Goal: Task Accomplishment & Management: Manage account settings

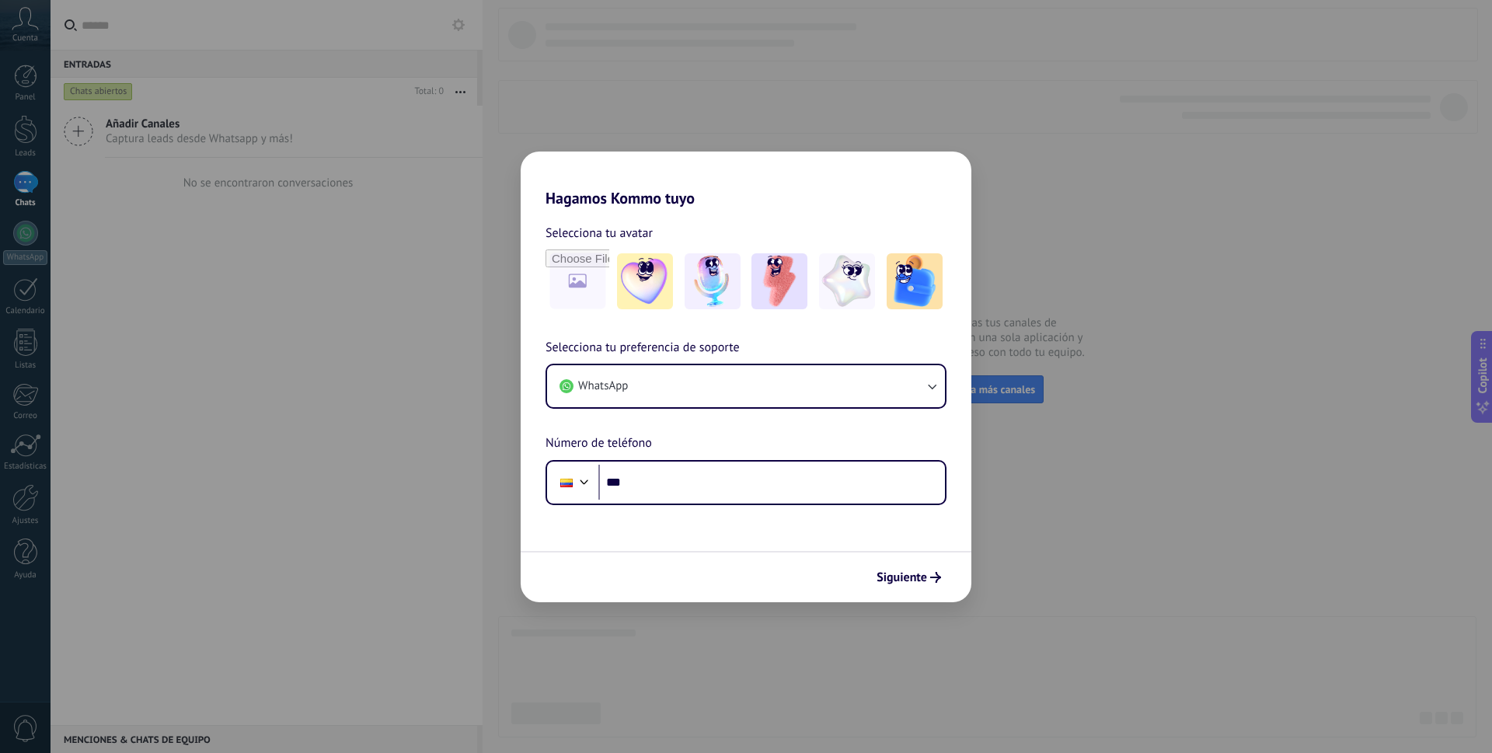
click at [634, 128] on div "Hagamos Kommo tuyo Selecciona tu avatar Selecciona tu preferencia de soporte Wh…" at bounding box center [746, 376] width 1492 height 753
click at [1020, 499] on div "Hagamos Kommo tuyo Selecciona tu avatar Selecciona tu preferencia de soporte Wh…" at bounding box center [746, 376] width 1492 height 753
click at [1021, 498] on div "Hagamos Kommo tuyo Selecciona tu avatar Selecciona tu preferencia de soporte Wh…" at bounding box center [746, 376] width 1492 height 753
click at [1021, 497] on div "Hagamos Kommo tuyo Selecciona tu avatar Selecciona tu preferencia de soporte Wh…" at bounding box center [746, 376] width 1492 height 753
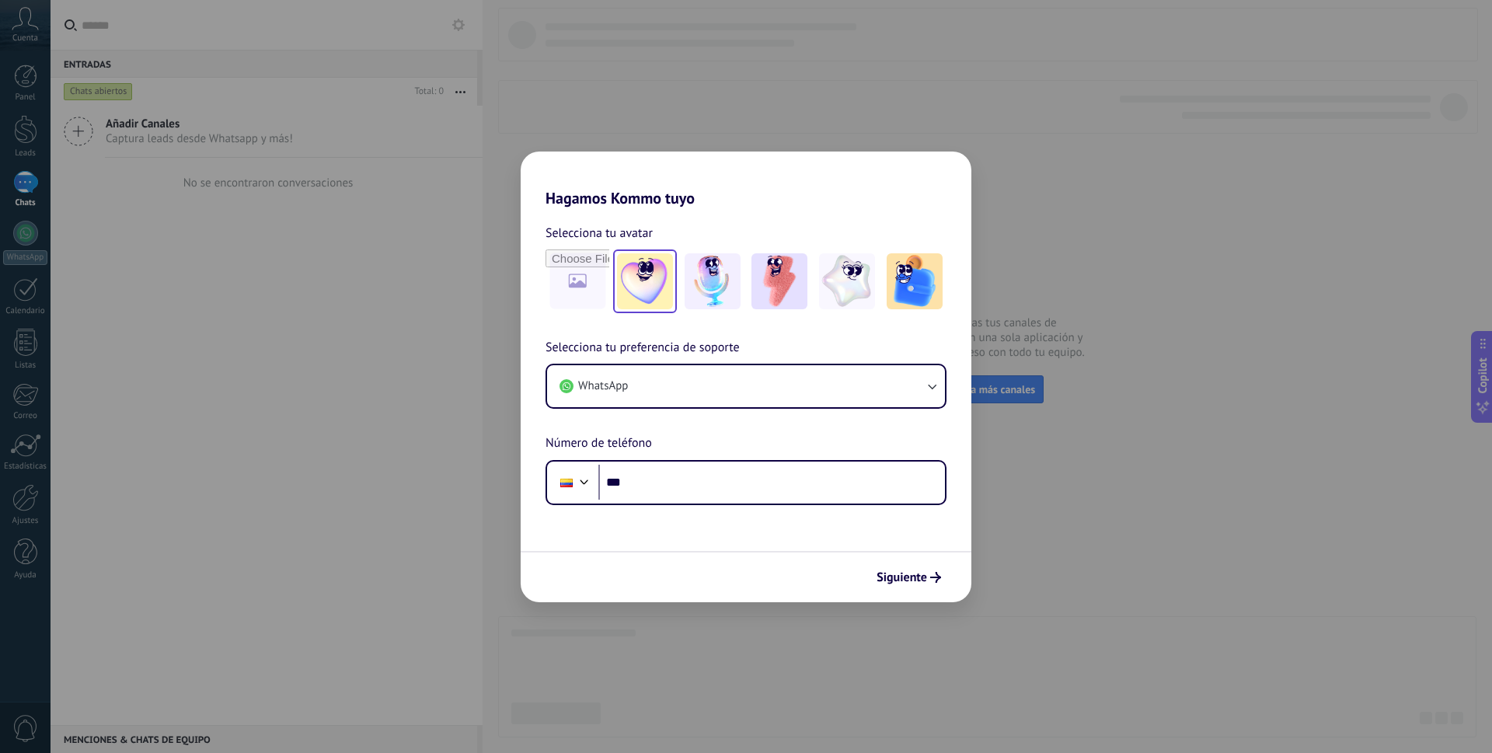
click at [633, 283] on img at bounding box center [645, 281] width 56 height 56
click at [998, 357] on div "Hagamos Kommo tuyo Selecciona tu avatar Restablecer Selecciona tu preferencia d…" at bounding box center [746, 376] width 1492 height 753
click at [827, 383] on button "WhatsApp" at bounding box center [746, 386] width 398 height 42
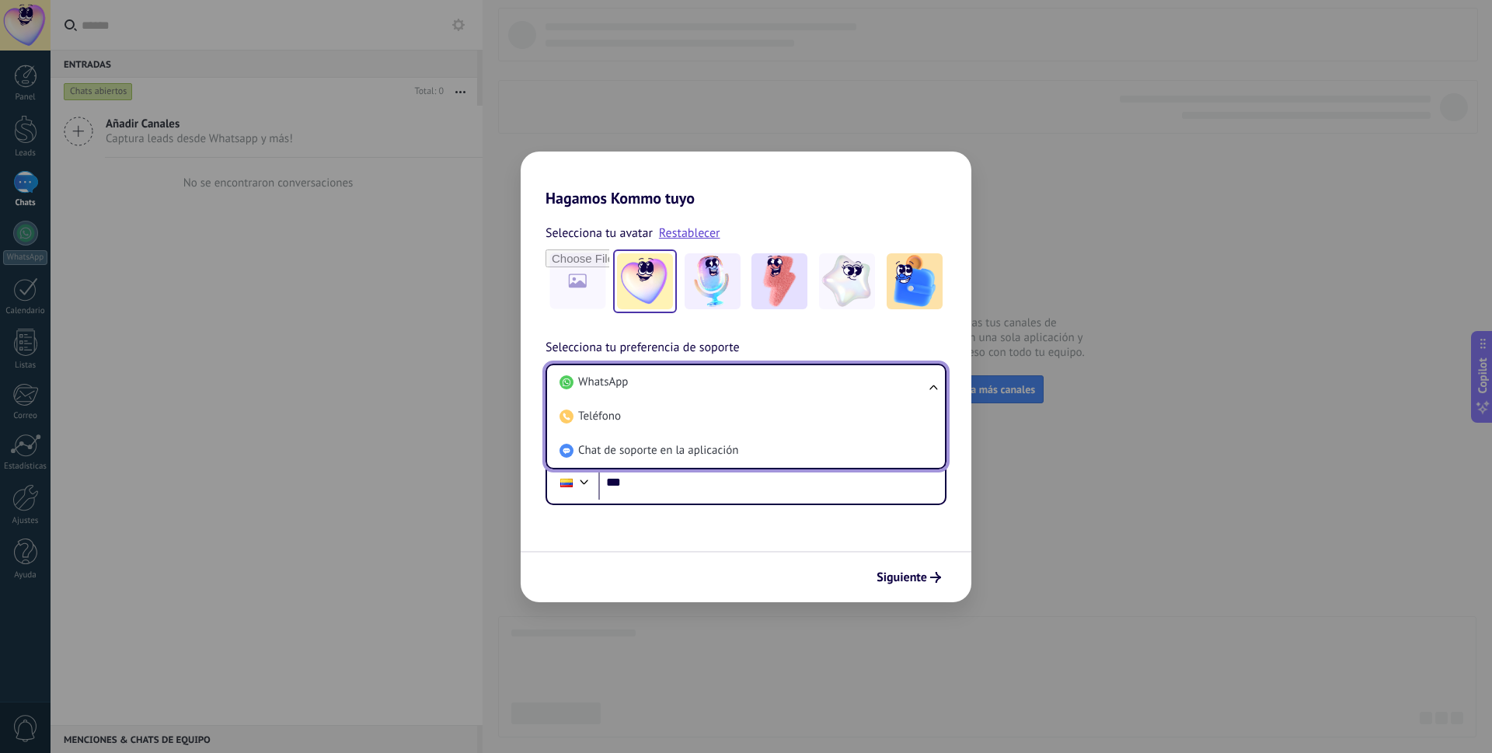
click at [773, 196] on h2 "Hagamos Kommo tuyo" at bounding box center [746, 180] width 451 height 56
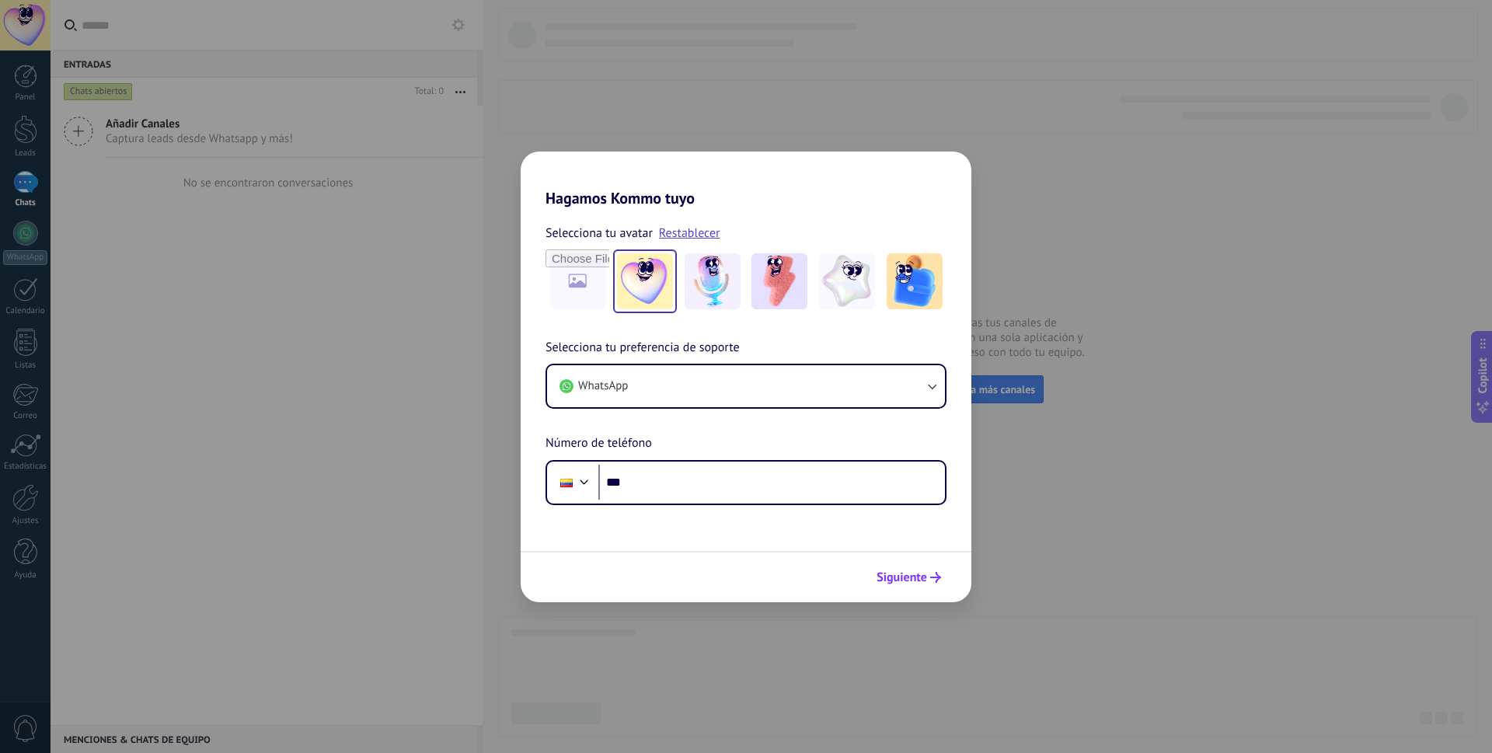
click at [918, 581] on span "Siguiente" at bounding box center [902, 577] width 51 height 11
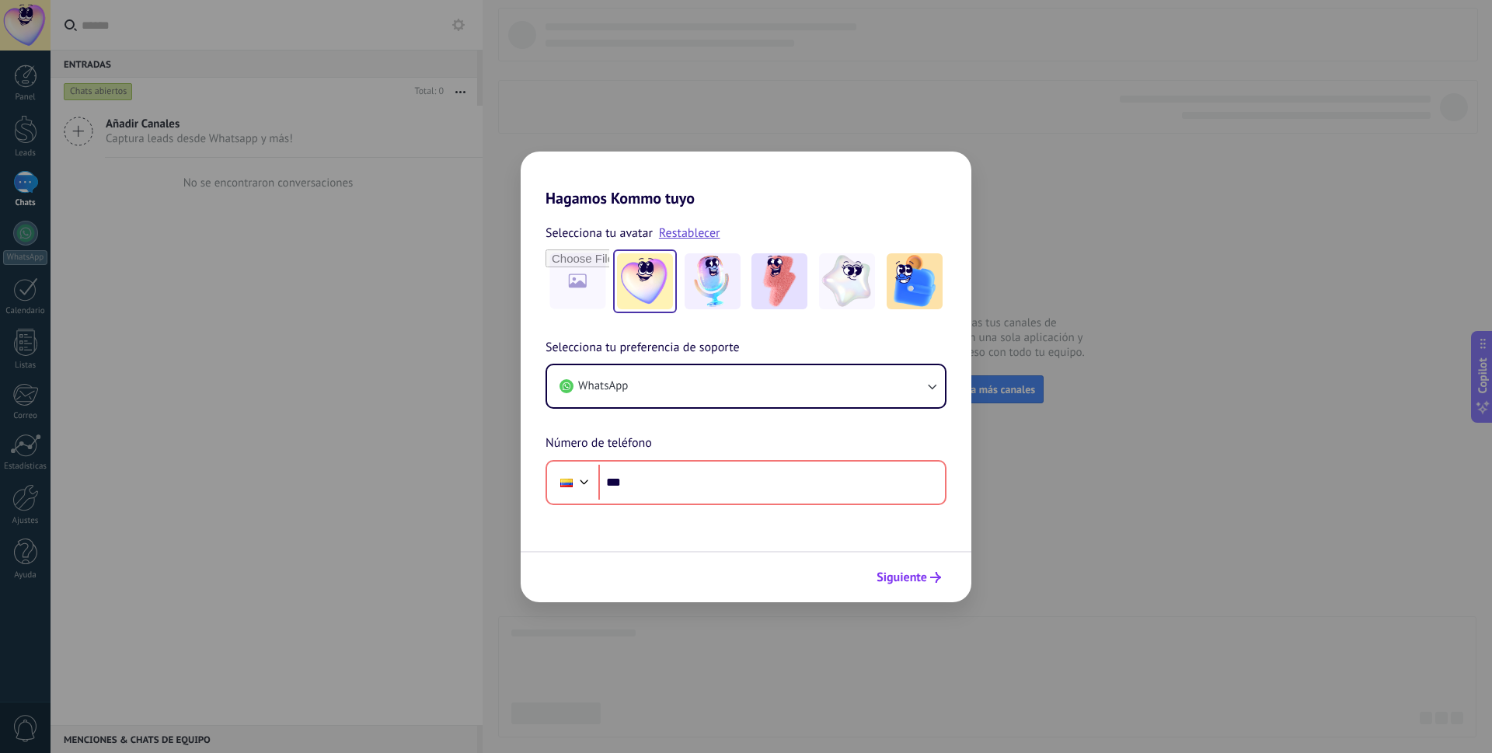
click at [918, 581] on span "Siguiente" at bounding box center [902, 577] width 51 height 11
click at [1062, 501] on div "Hagamos Kommo tuyo Selecciona tu avatar Restablecer Selecciona tu preferencia d…" at bounding box center [746, 376] width 1492 height 753
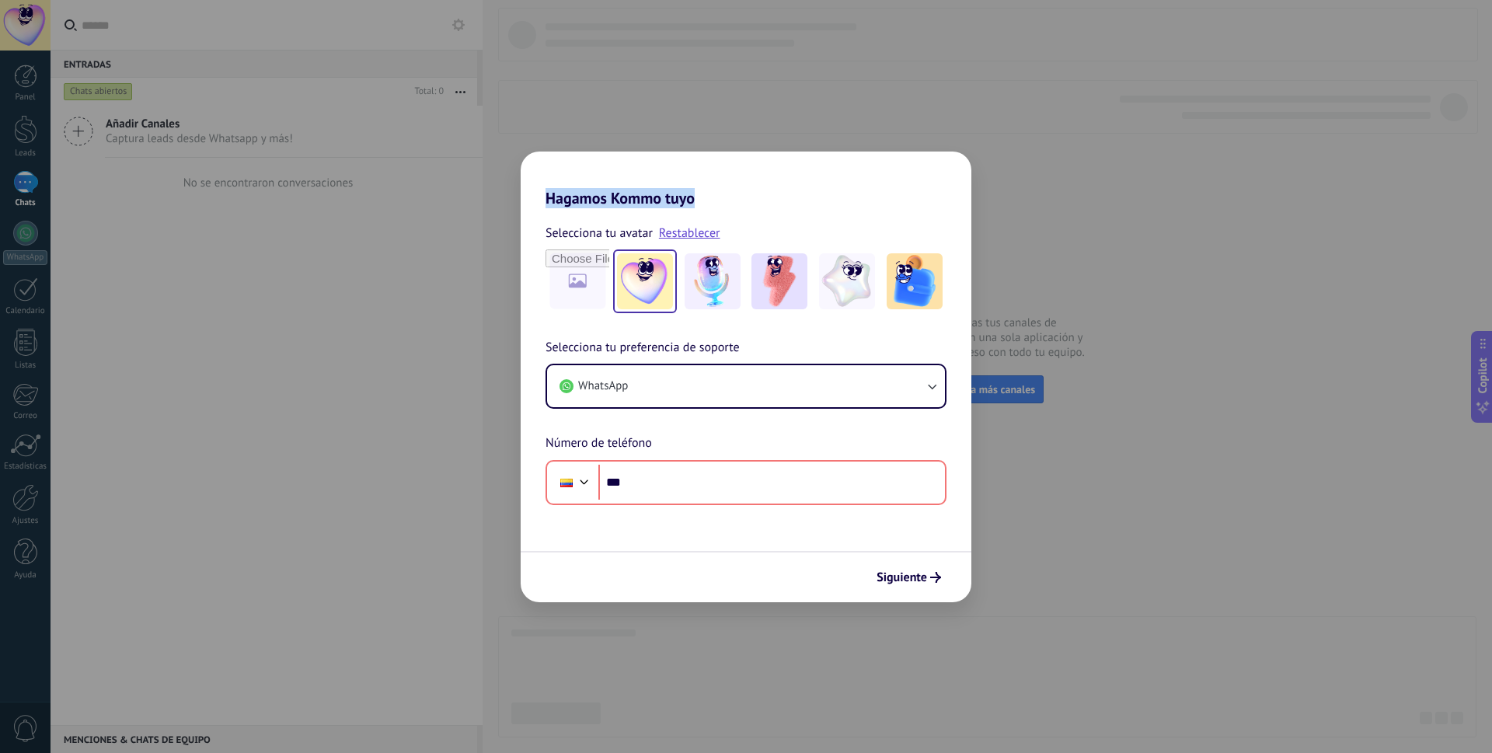
click at [1062, 501] on div "Hagamos Kommo tuyo Selecciona tu avatar Restablecer Selecciona tu preferencia d…" at bounding box center [746, 376] width 1492 height 753
click at [1082, 209] on div "Hagamos Kommo tuyo Selecciona tu avatar Restablecer Selecciona tu preferencia d…" at bounding box center [746, 376] width 1492 height 753
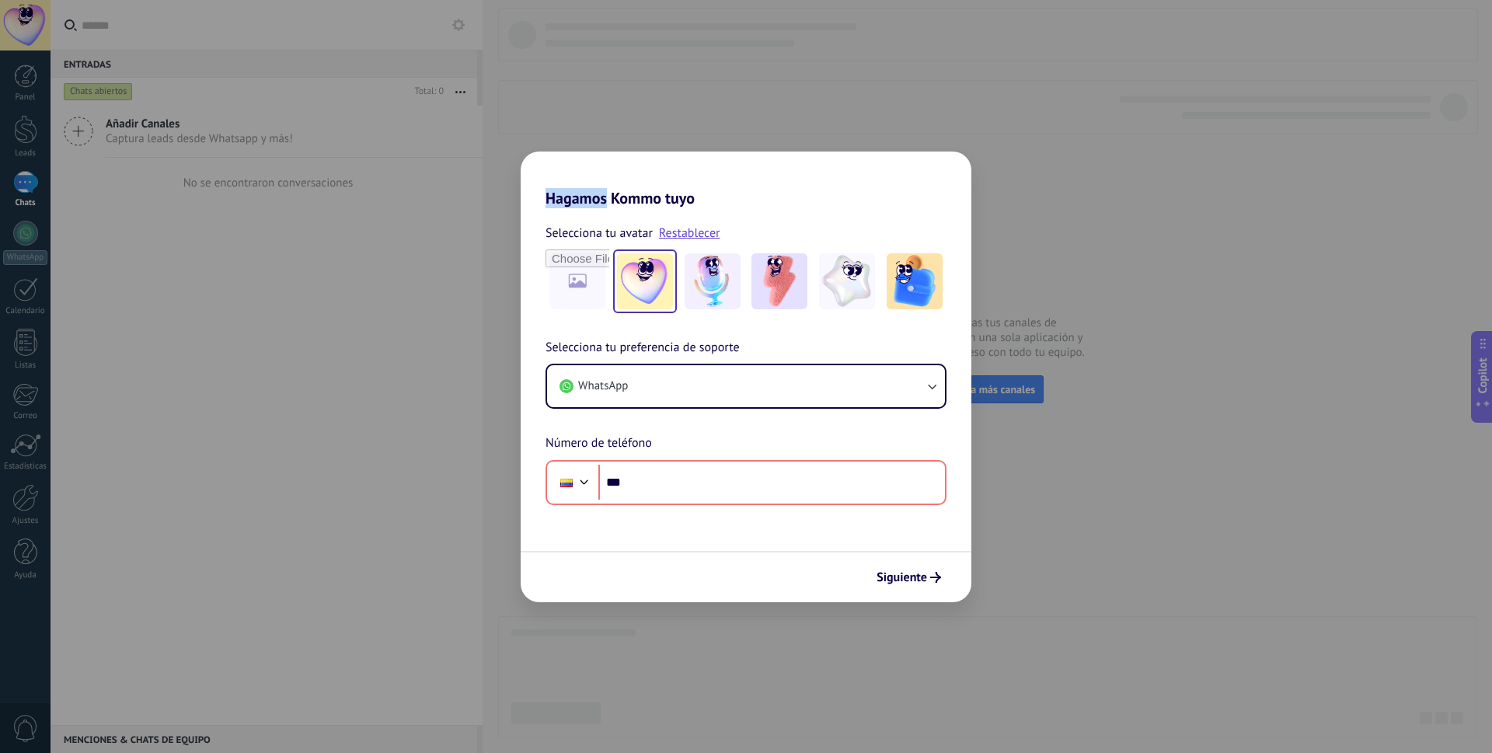
click at [1082, 209] on div "Hagamos Kommo tuyo Selecciona tu avatar Restablecer Selecciona tu preferencia d…" at bounding box center [746, 376] width 1492 height 753
click at [1081, 204] on div "Hagamos Kommo tuyo Selecciona tu avatar Restablecer Selecciona tu preferencia d…" at bounding box center [746, 376] width 1492 height 753
click at [647, 118] on div "Hagamos Kommo tuyo Selecciona tu avatar Restablecer Selecciona tu preferencia d…" at bounding box center [746, 376] width 1492 height 753
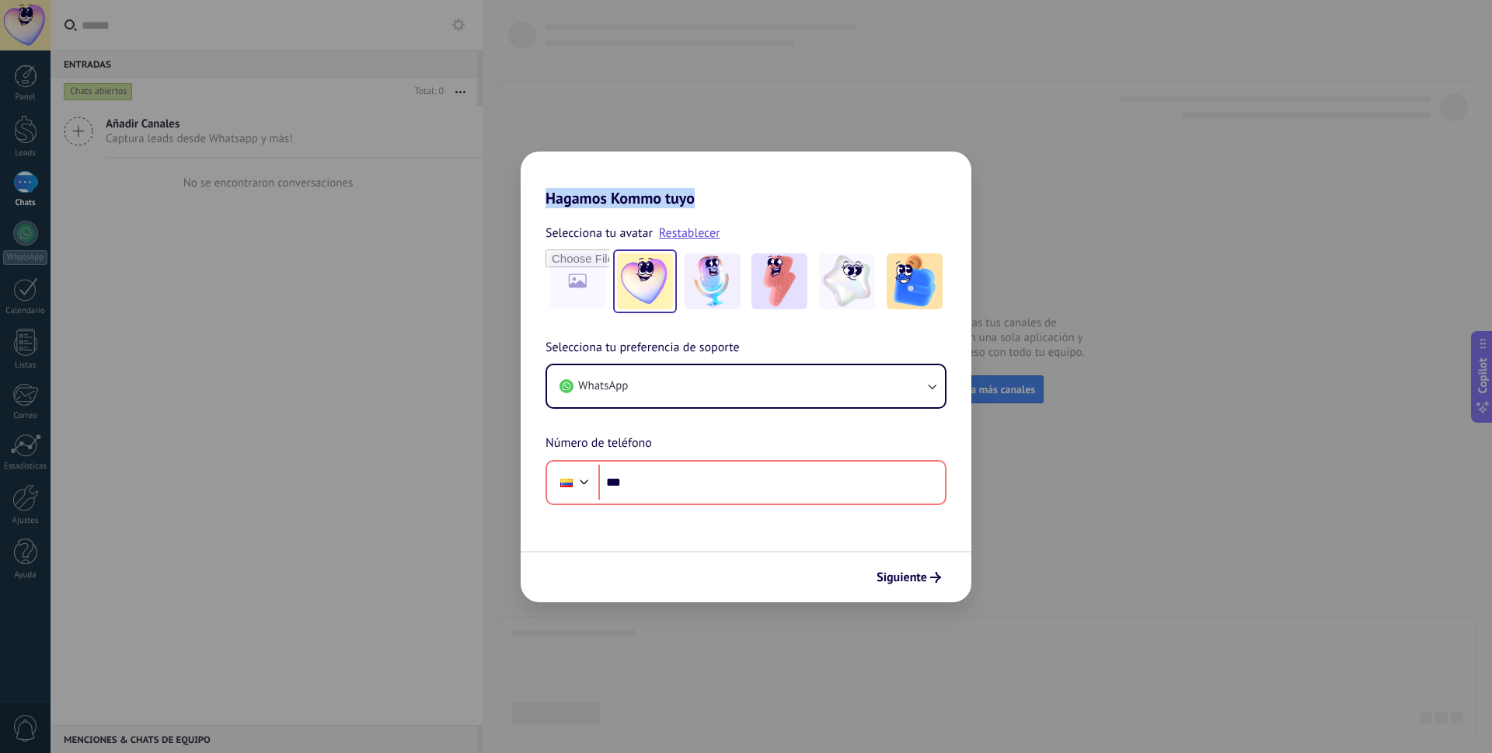
click at [647, 118] on div "Hagamos Kommo tuyo Selecciona tu avatar Restablecer Selecciona tu preferencia d…" at bounding box center [746, 376] width 1492 height 753
click at [605, 106] on div "Hagamos Kommo tuyo Selecciona tu avatar Restablecer Selecciona tu preferencia d…" at bounding box center [746, 376] width 1492 height 753
click at [759, 375] on button "WhatsApp" at bounding box center [746, 386] width 398 height 42
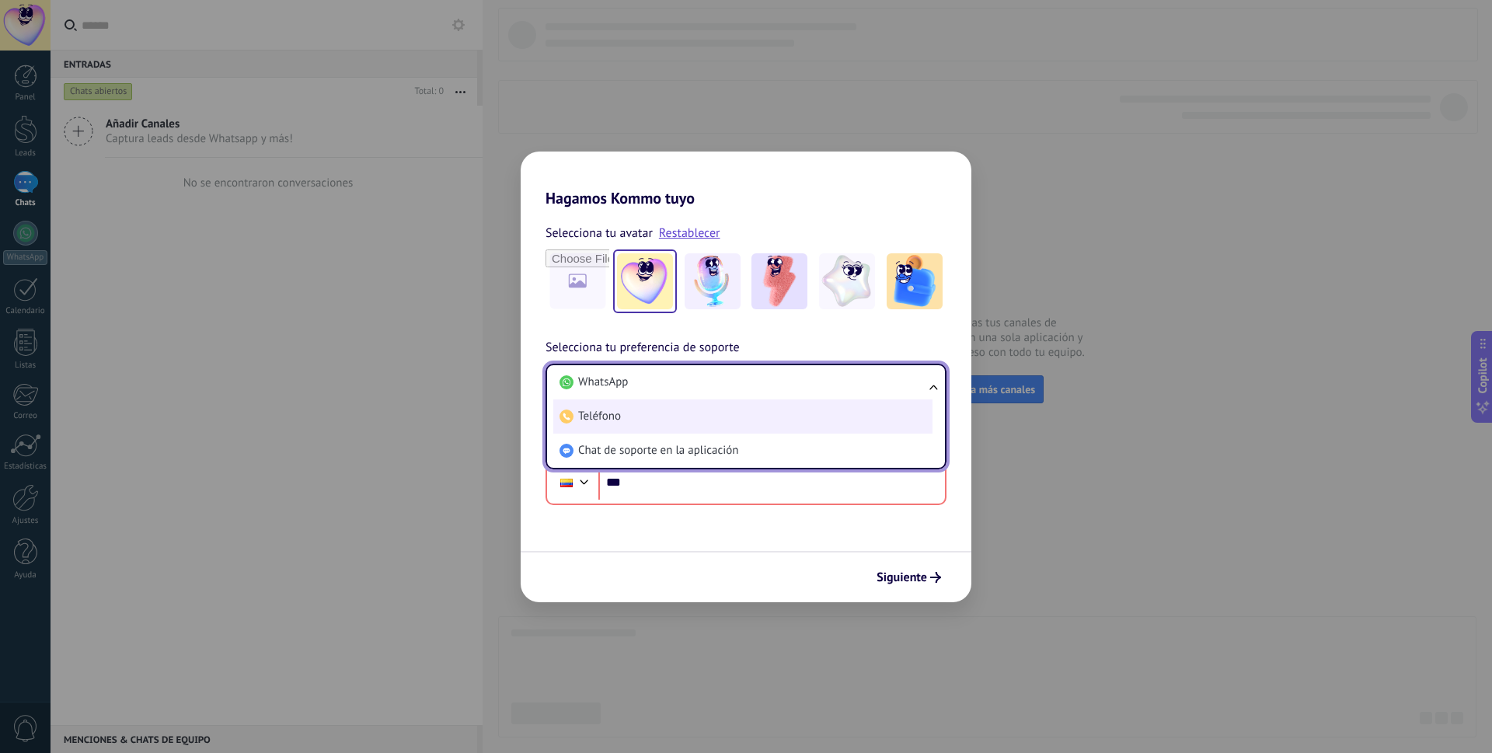
click at [741, 414] on li "Teléfono" at bounding box center [742, 416] width 379 height 34
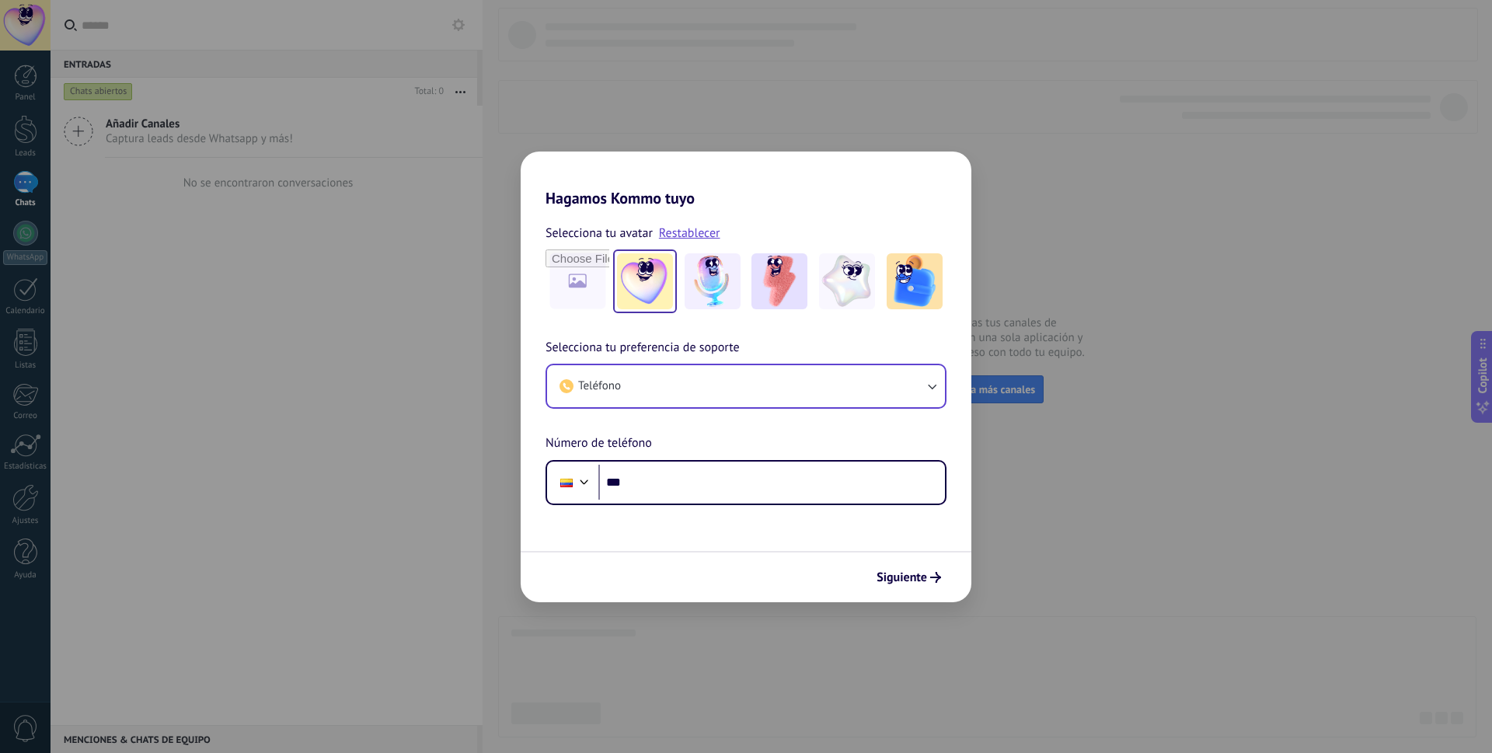
click at [744, 388] on button "Teléfono" at bounding box center [746, 386] width 398 height 42
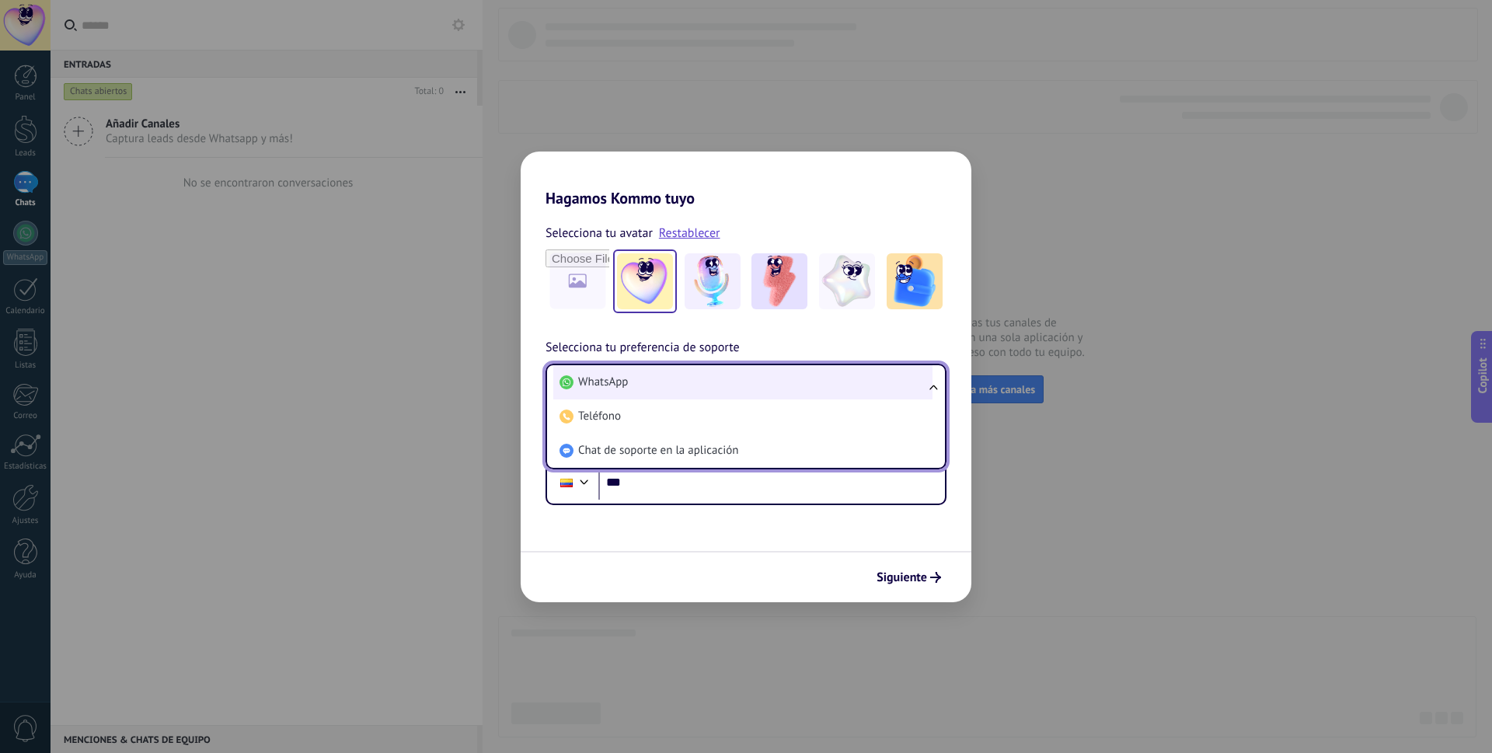
click at [741, 388] on li "WhatsApp" at bounding box center [742, 382] width 379 height 34
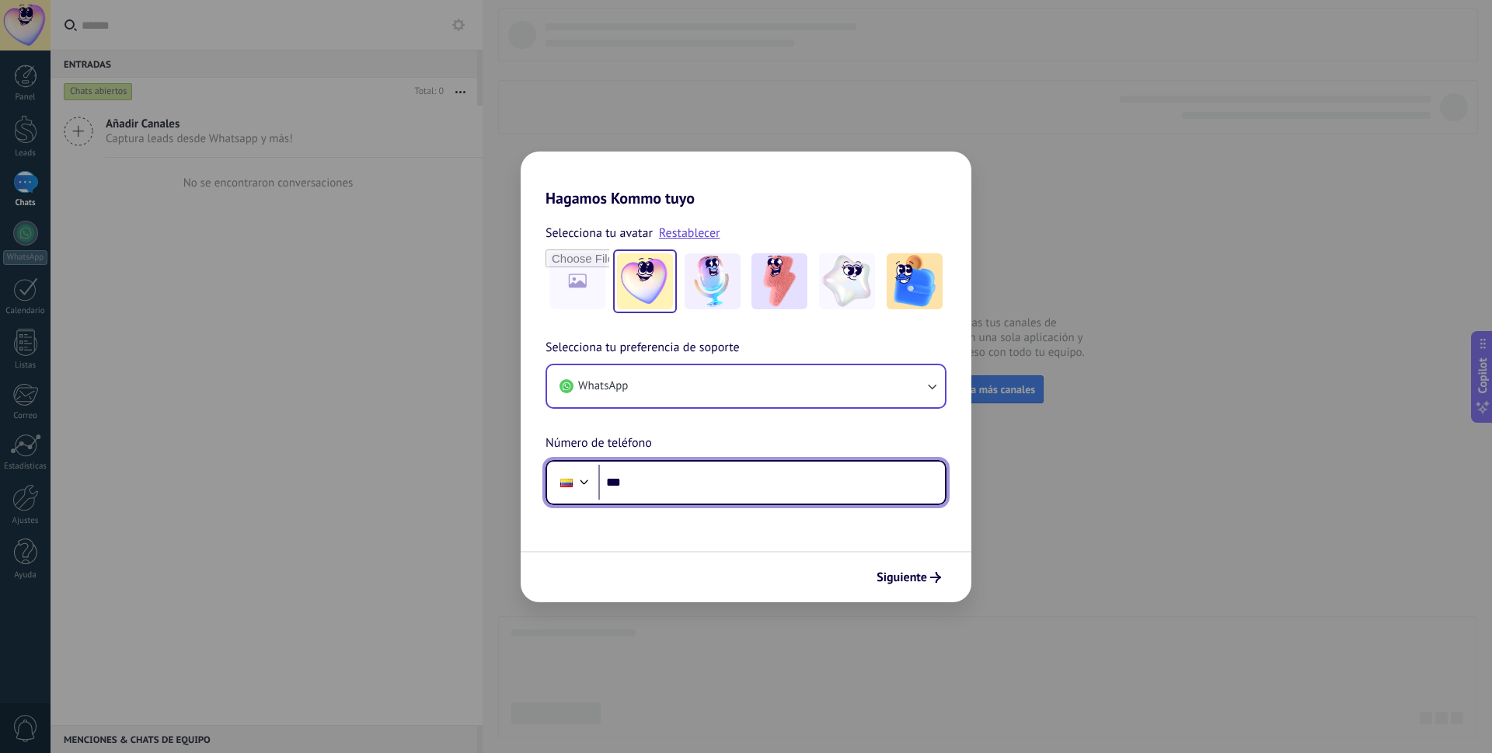
click at [681, 485] on input "***" at bounding box center [771, 483] width 347 height 36
click at [1087, 312] on div "Hagamos Kommo tuyo Selecciona tu avatar Restablecer Selecciona tu preferencia d…" at bounding box center [746, 376] width 1492 height 753
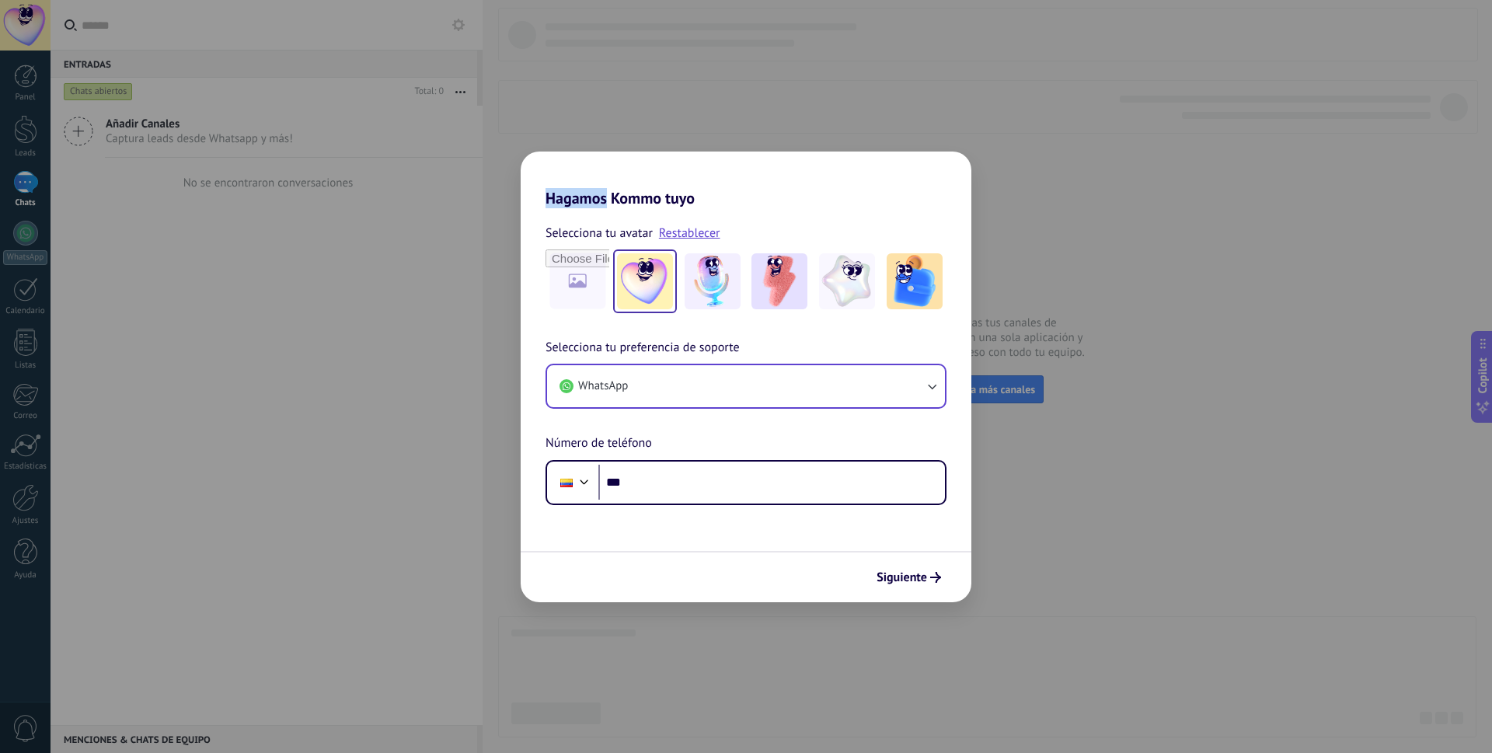
click at [1087, 312] on div "Hagamos Kommo tuyo Selecciona tu avatar Restablecer Selecciona tu preferencia d…" at bounding box center [746, 376] width 1492 height 753
click at [1069, 249] on div "Hagamos Kommo tuyo Selecciona tu avatar Restablecer Selecciona tu preferencia d…" at bounding box center [746, 376] width 1492 height 753
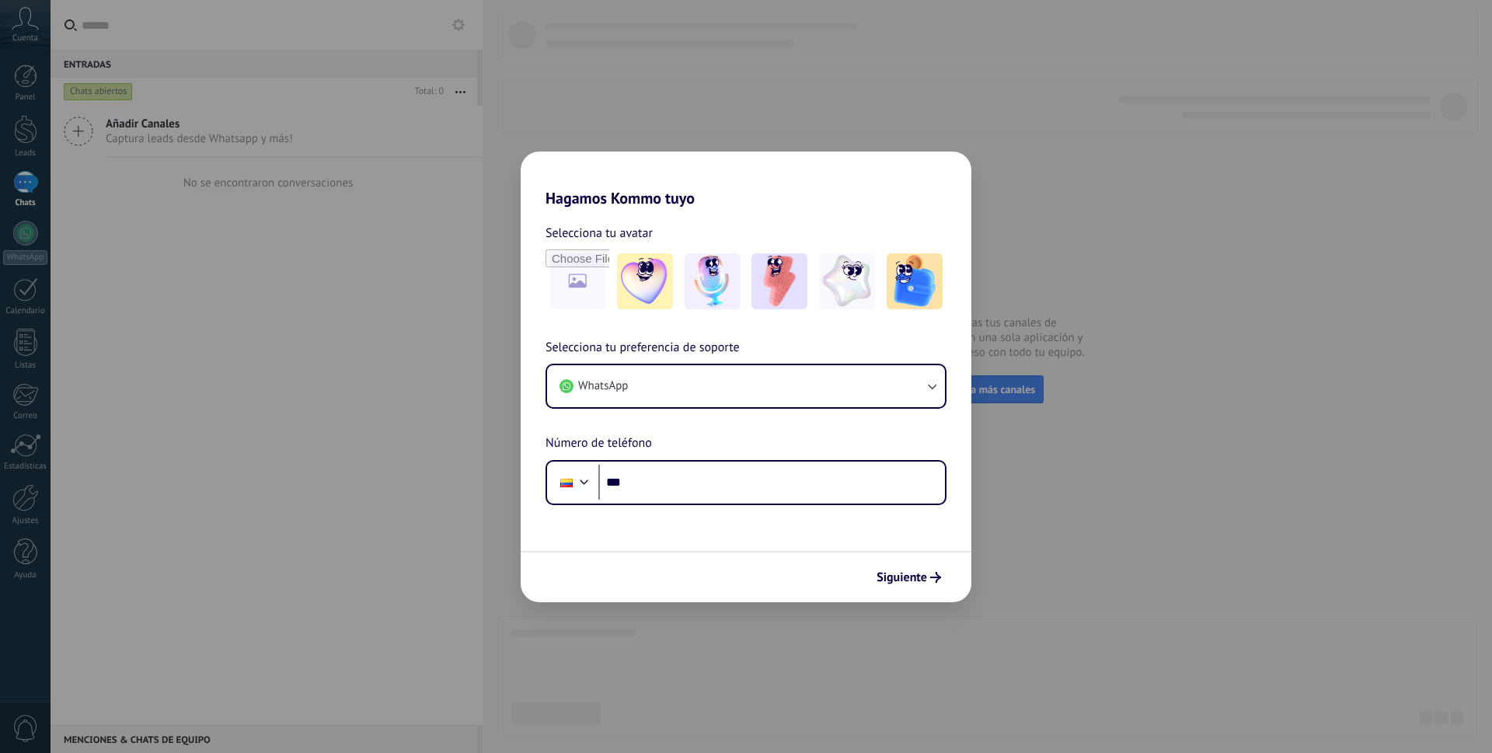
click at [637, 99] on div "Hagamos Kommo tuyo Selecciona tu avatar Selecciona tu preferencia de soporte Wh…" at bounding box center [746, 376] width 1492 height 753
click at [637, 98] on div "Hagamos Kommo tuyo Selecciona tu avatar Selecciona tu preferencia de soporte Wh…" at bounding box center [746, 376] width 1492 height 753
click at [630, 380] on button "WhatsApp" at bounding box center [746, 386] width 398 height 42
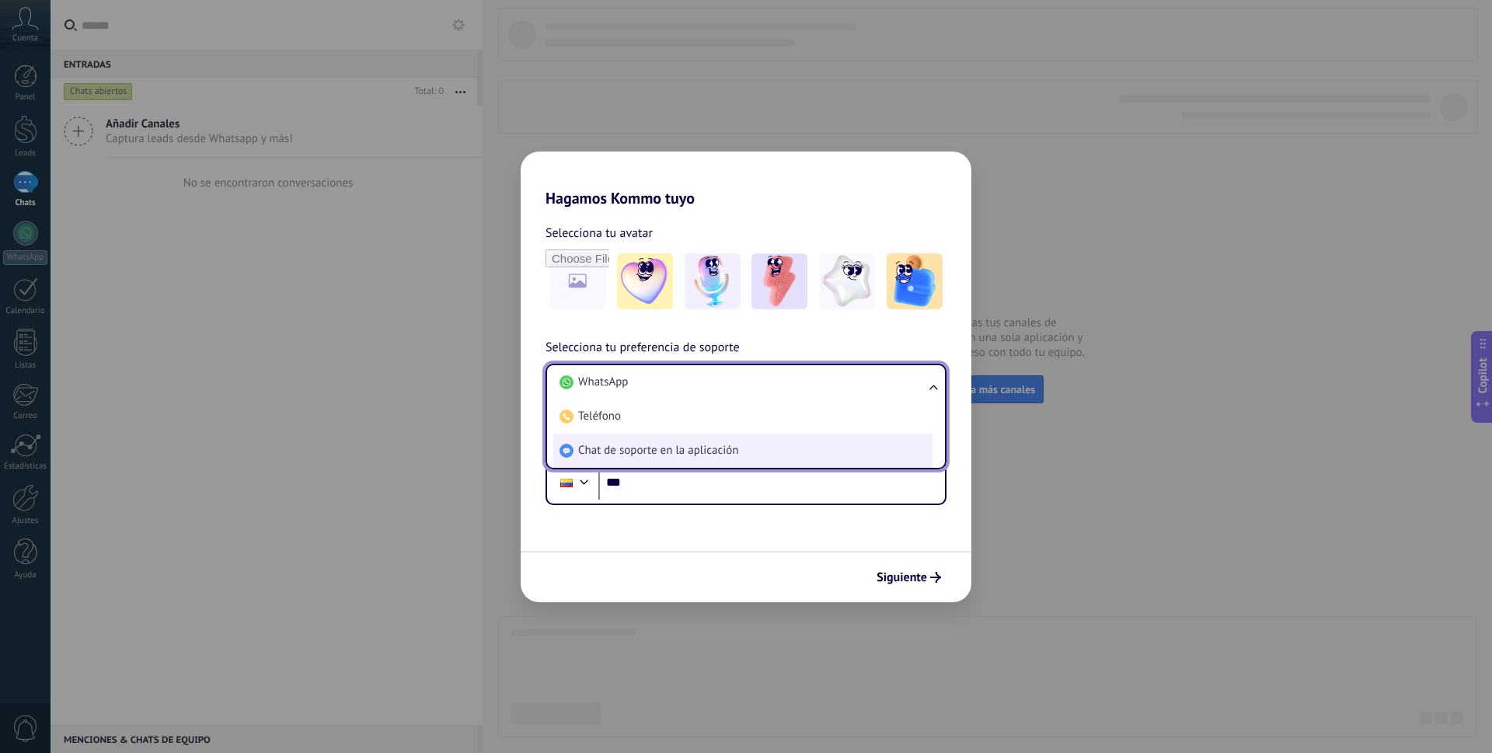
click at [672, 455] on span "Chat de soporte en la aplicación" at bounding box center [658, 451] width 160 height 16
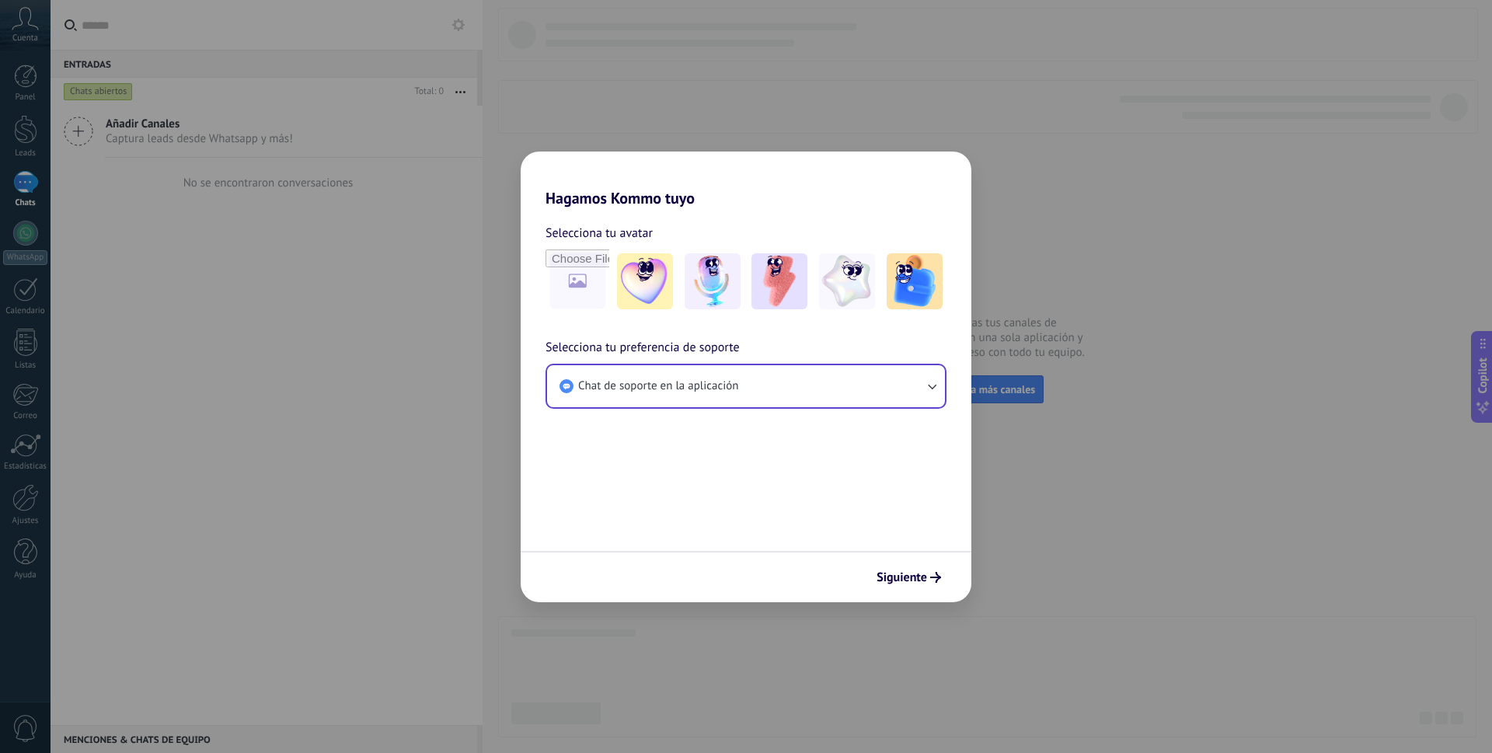
click at [673, 451] on form "Selecciona tu avatar Selecciona tu preferencia de soporte Chat de soporte en la…" at bounding box center [746, 405] width 451 height 395
click at [676, 387] on span "Chat de soporte en la aplicación" at bounding box center [658, 386] width 160 height 16
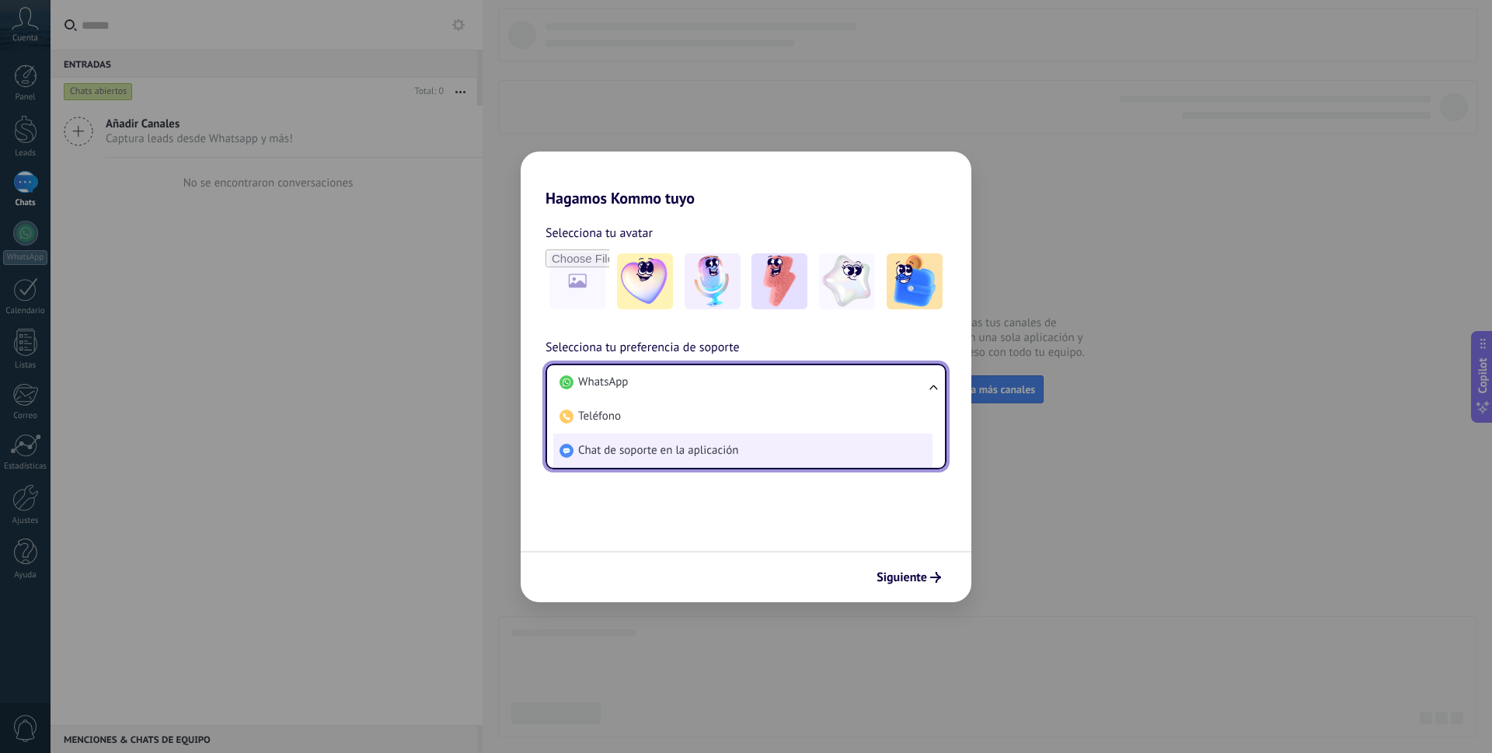
click at [684, 452] on span "Chat de soporte en la aplicación" at bounding box center [658, 451] width 160 height 16
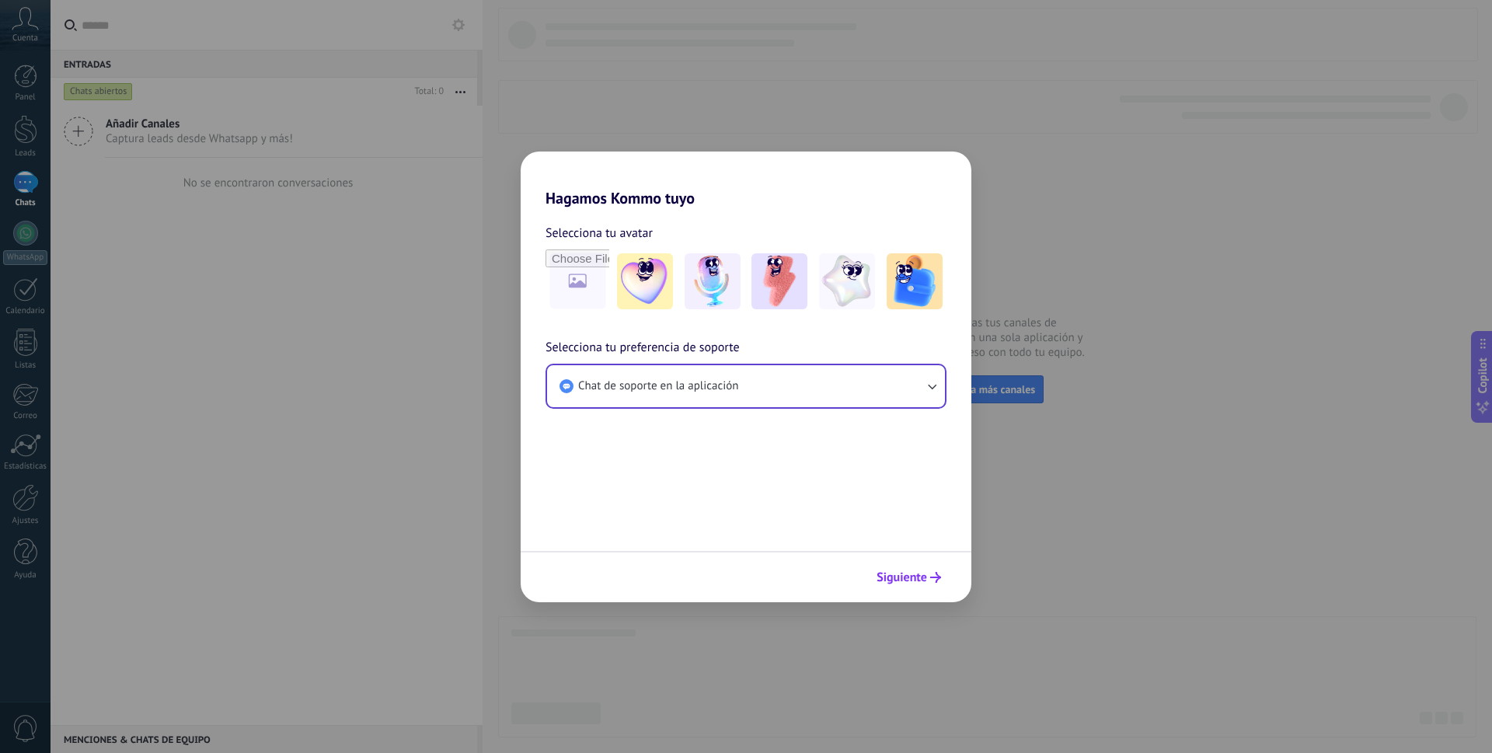
click at [902, 574] on span "Siguiente" at bounding box center [902, 577] width 51 height 11
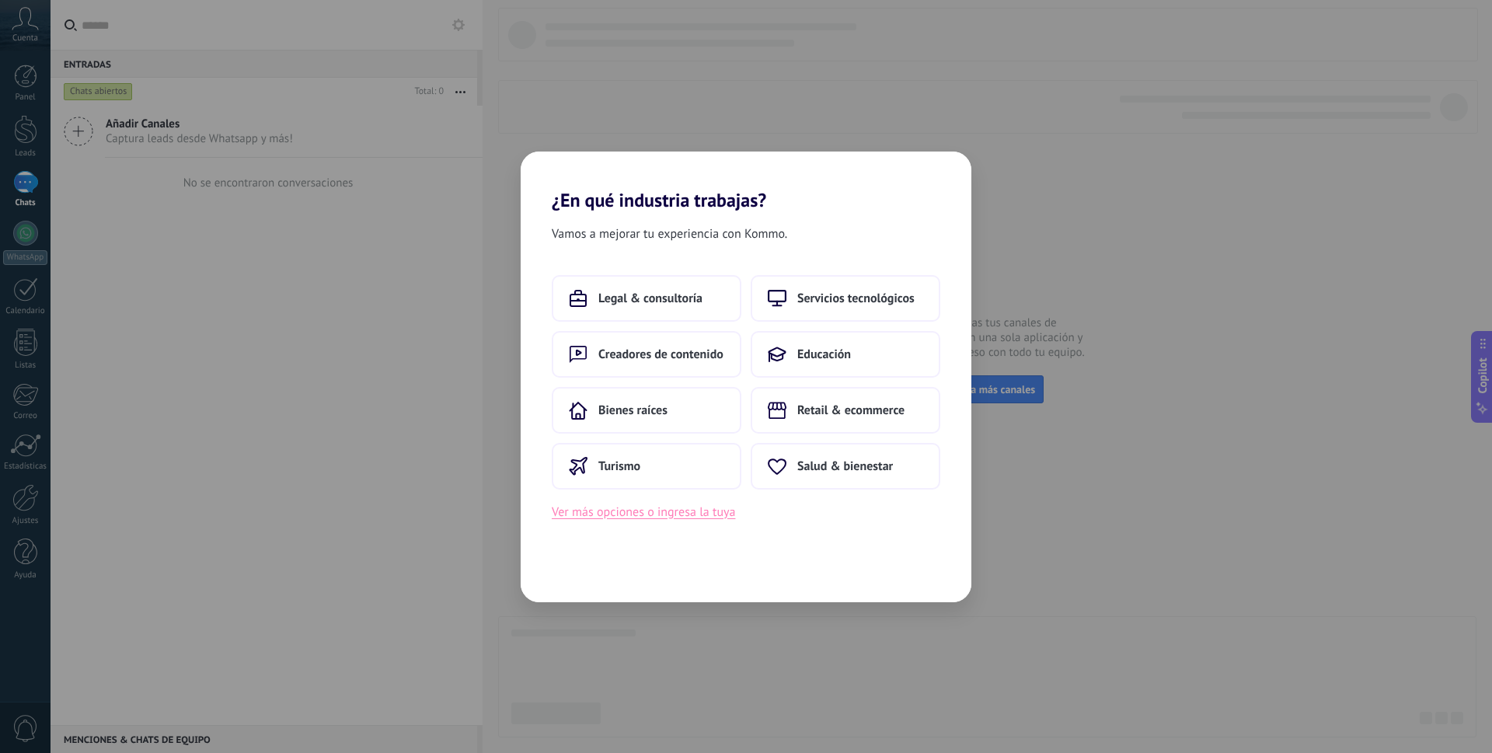
click at [709, 518] on button "Ver más opciones o ingresa la tuya" at bounding box center [643, 512] width 183 height 20
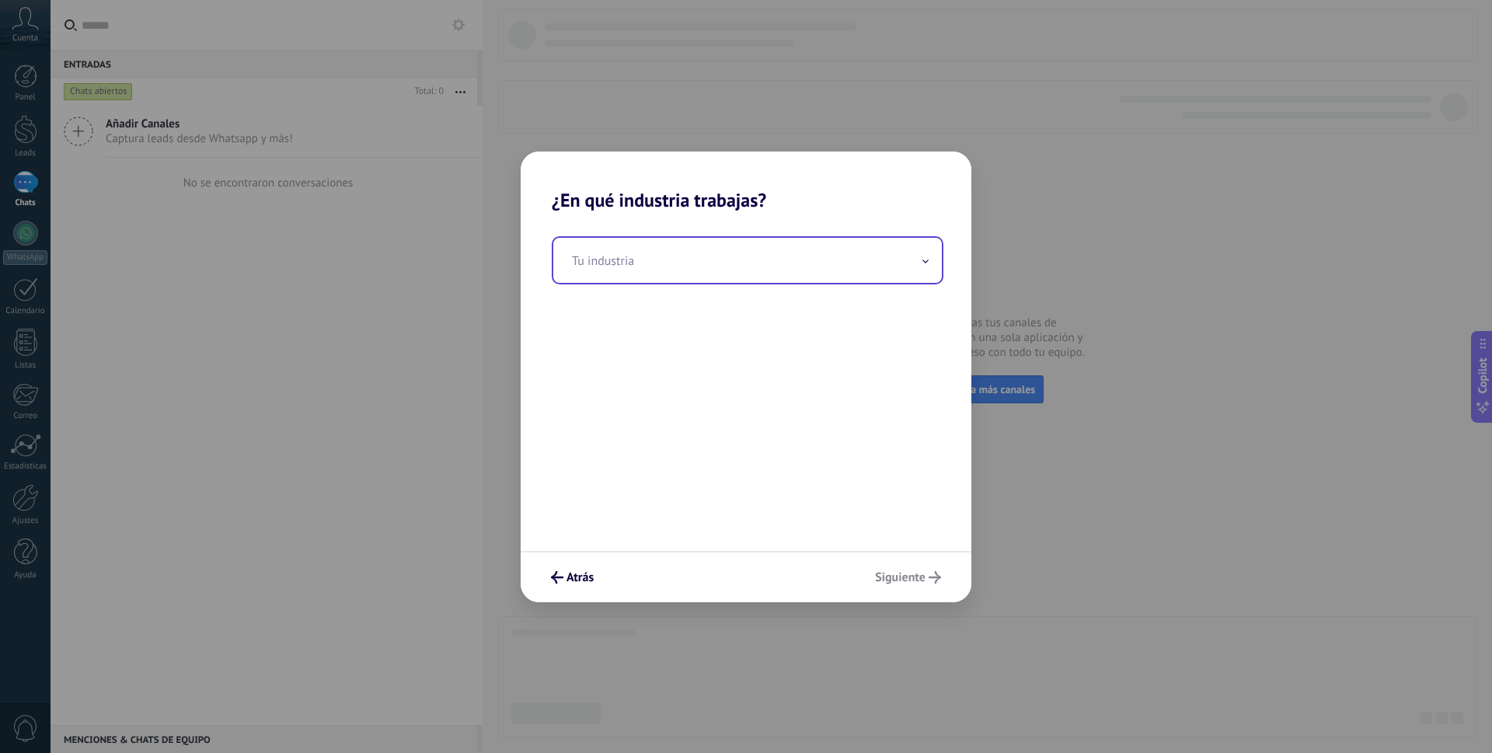
click at [610, 267] on input "text" at bounding box center [747, 260] width 389 height 45
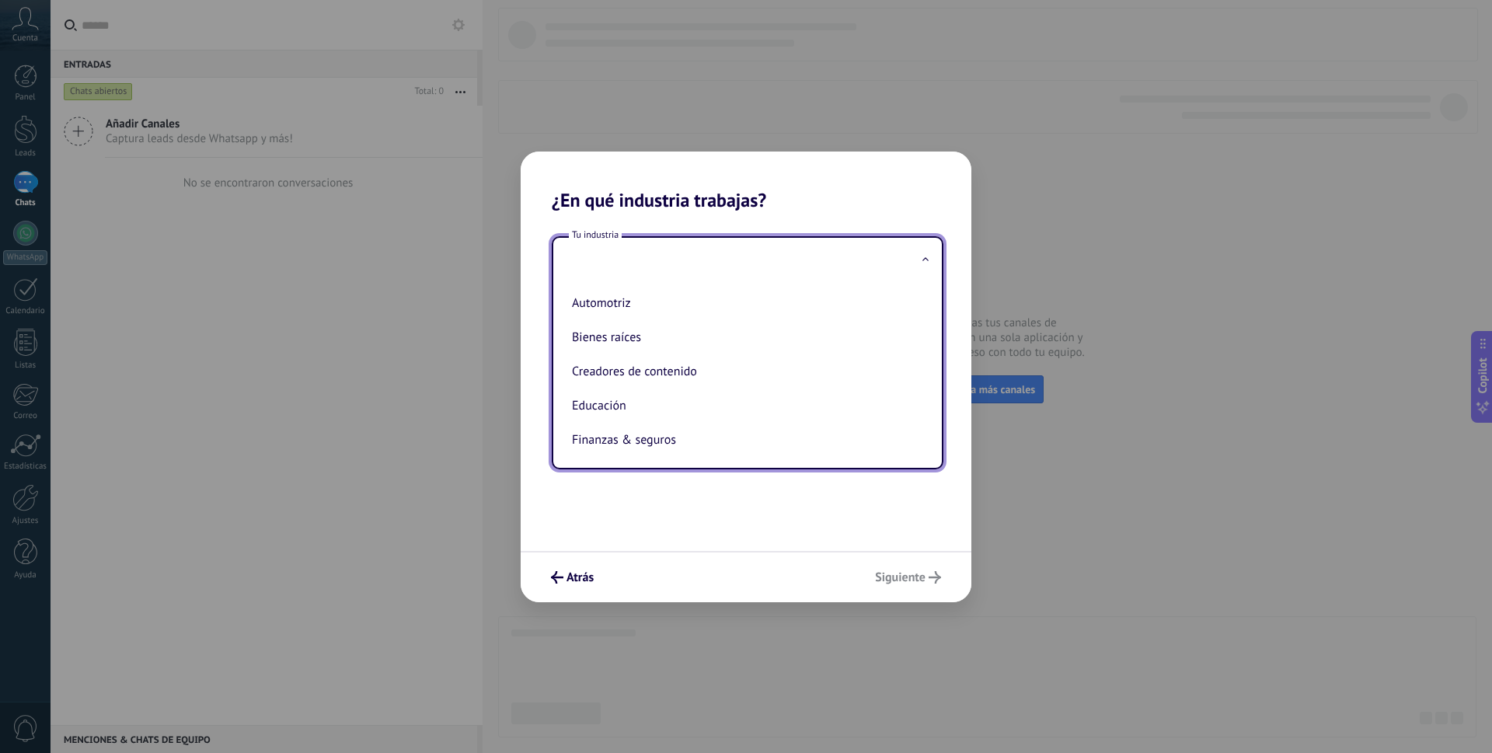
click at [610, 267] on input "text" at bounding box center [747, 260] width 389 height 45
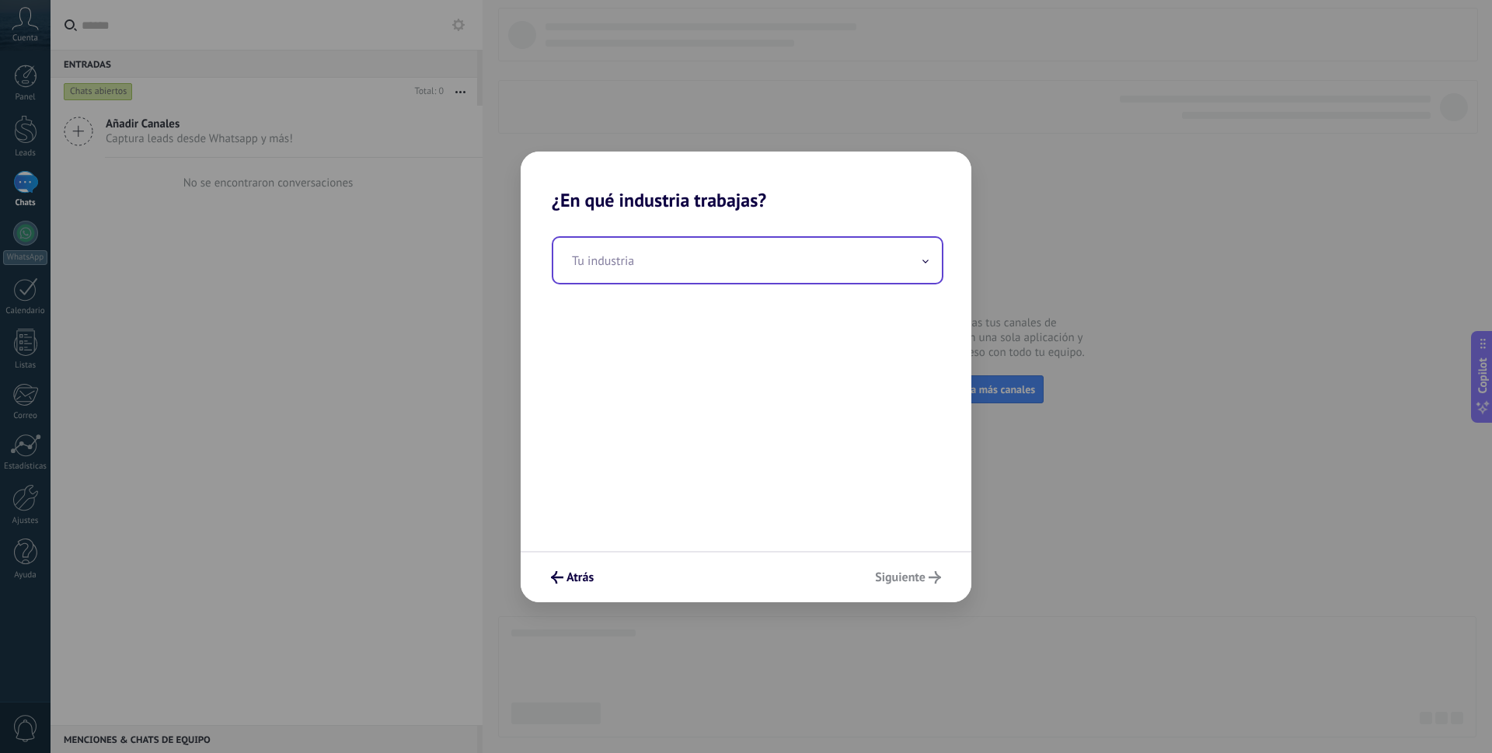
click at [612, 262] on input "text" at bounding box center [747, 260] width 389 height 45
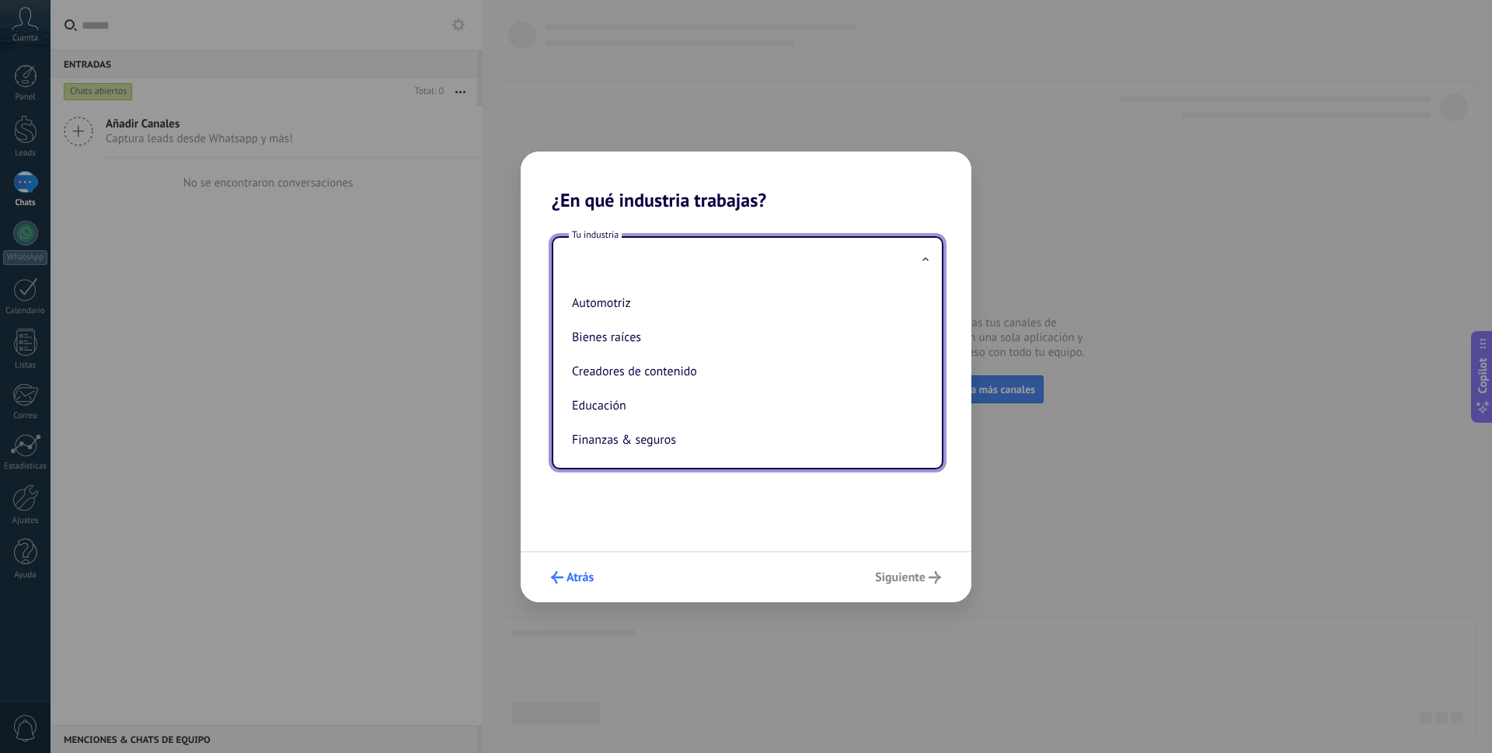
click at [574, 580] on span "Atrás" at bounding box center [580, 577] width 27 height 11
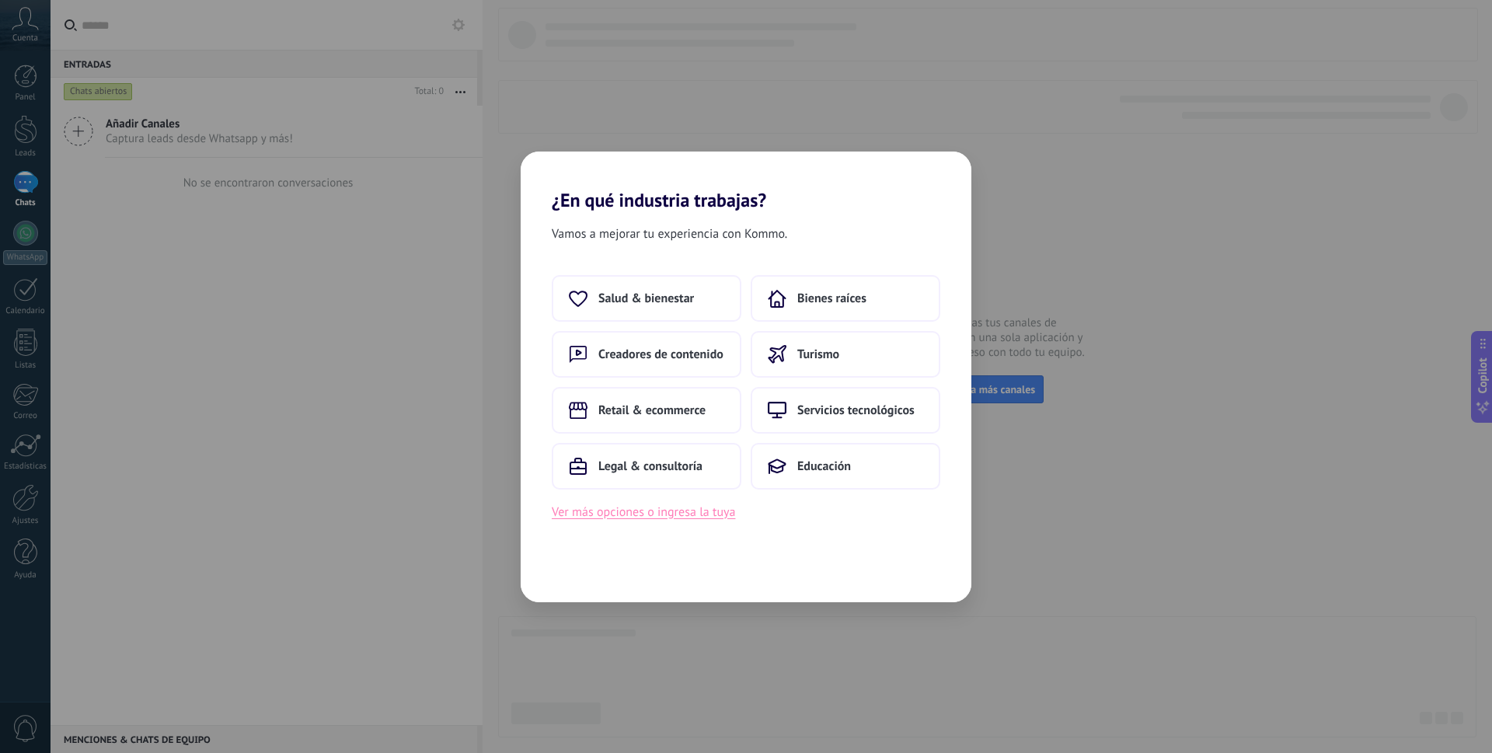
click at [691, 515] on button "Ver más opciones o ingresa la tuya" at bounding box center [643, 512] width 183 height 20
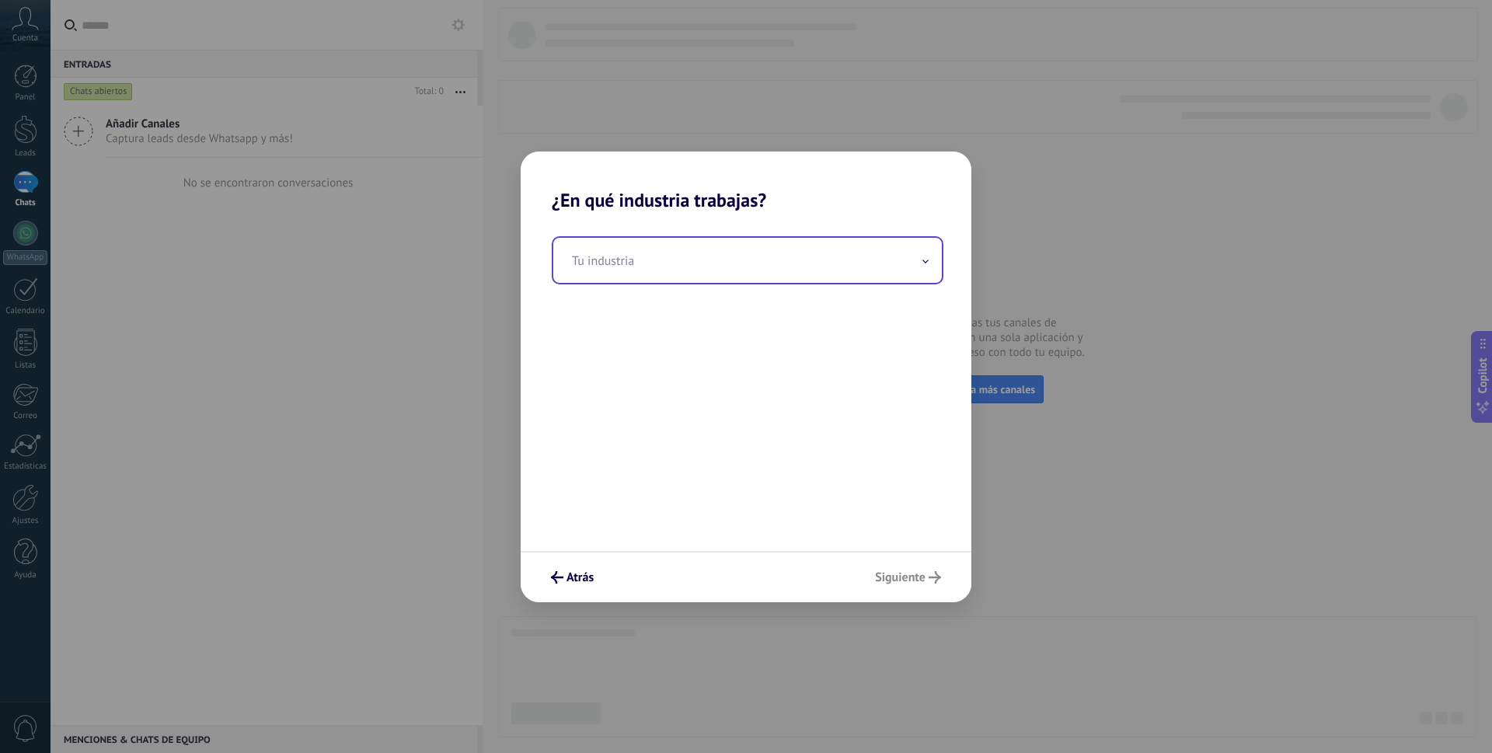
click at [696, 268] on input "text" at bounding box center [747, 260] width 389 height 45
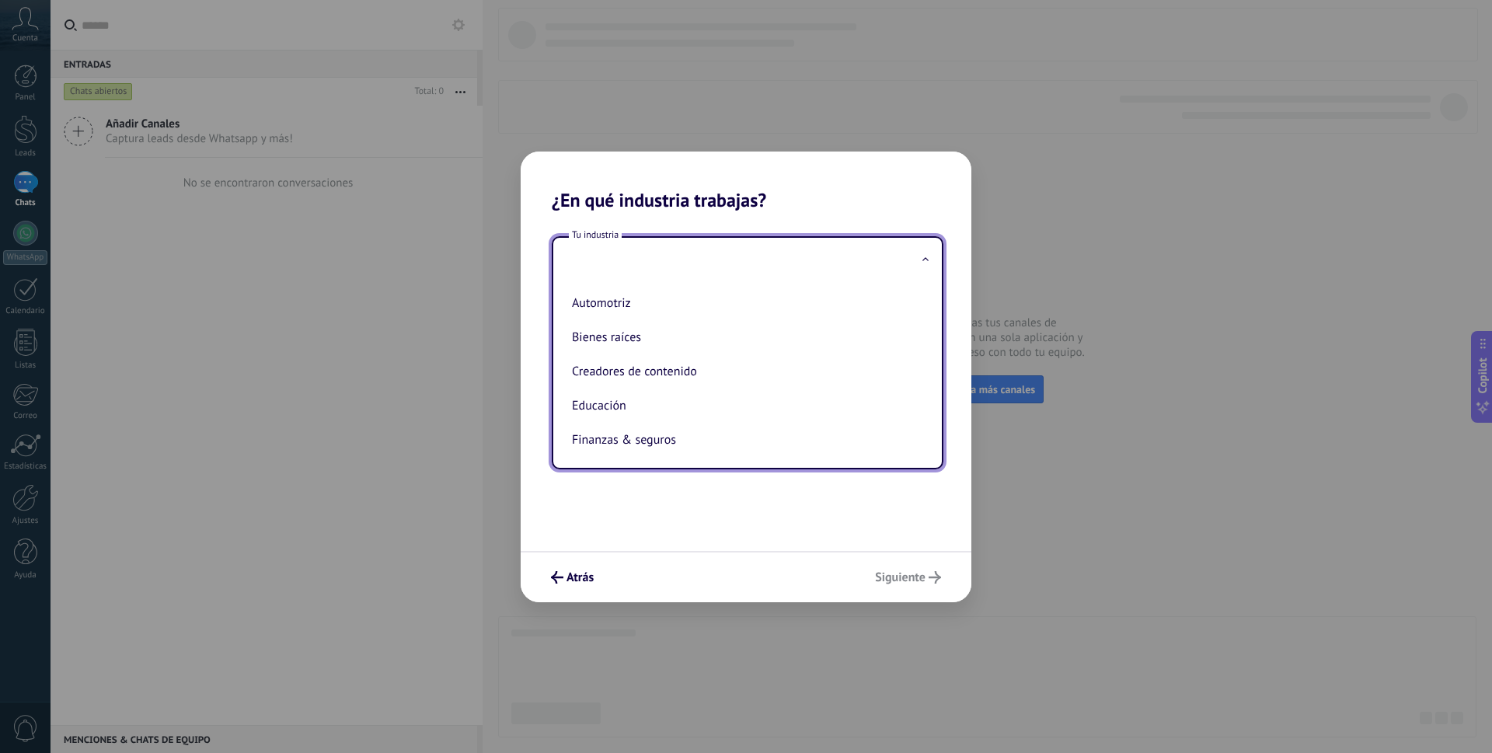
drag, startPoint x: 930, startPoint y: 302, endPoint x: 930, endPoint y: 313, distance: 11.7
click at [930, 313] on div "Automotriz Bienes raíces Creadores de contenido Educación Finanzas & seguros Go…" at bounding box center [747, 375] width 389 height 185
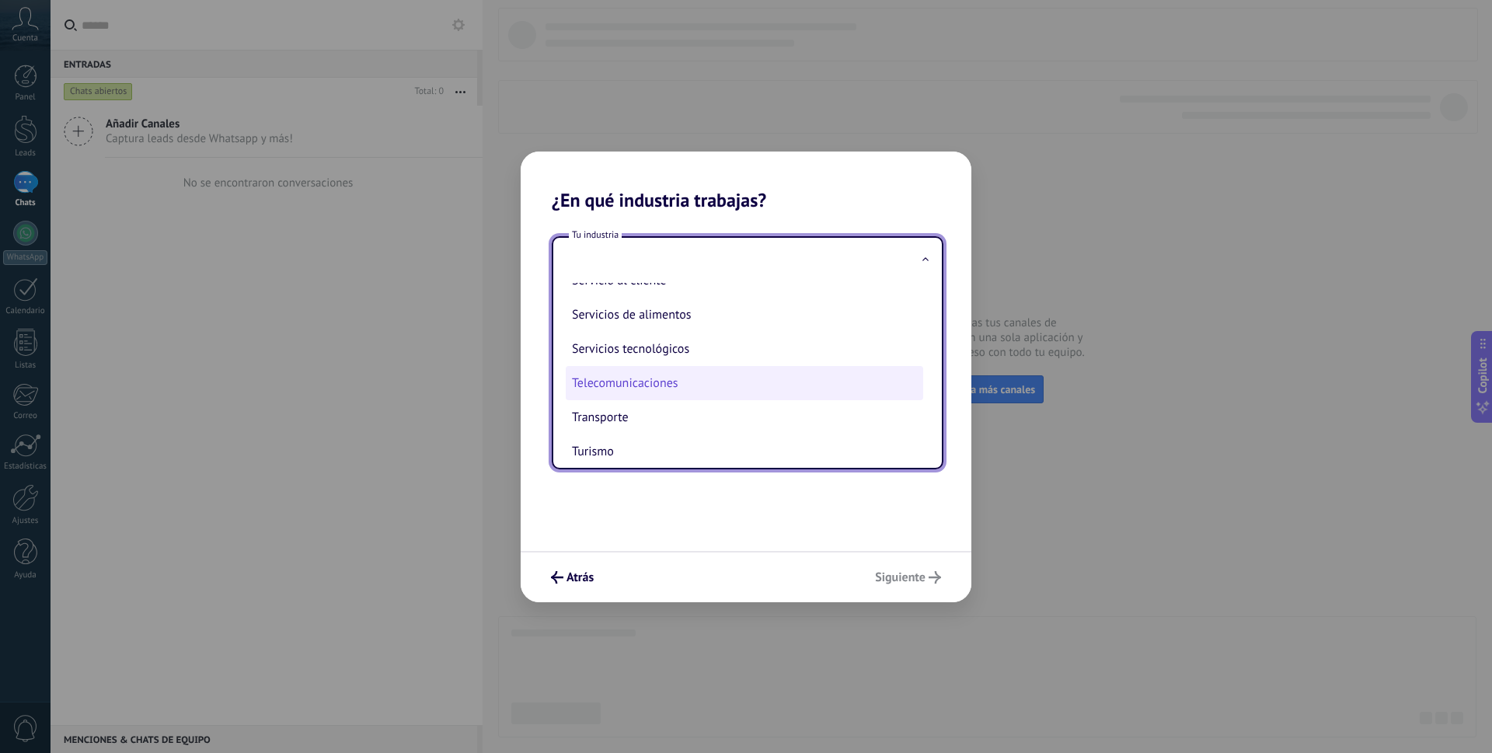
scroll to position [396, 0]
click at [720, 396] on li "Telecomunicaciones" at bounding box center [745, 386] width 358 height 34
type input "**********"
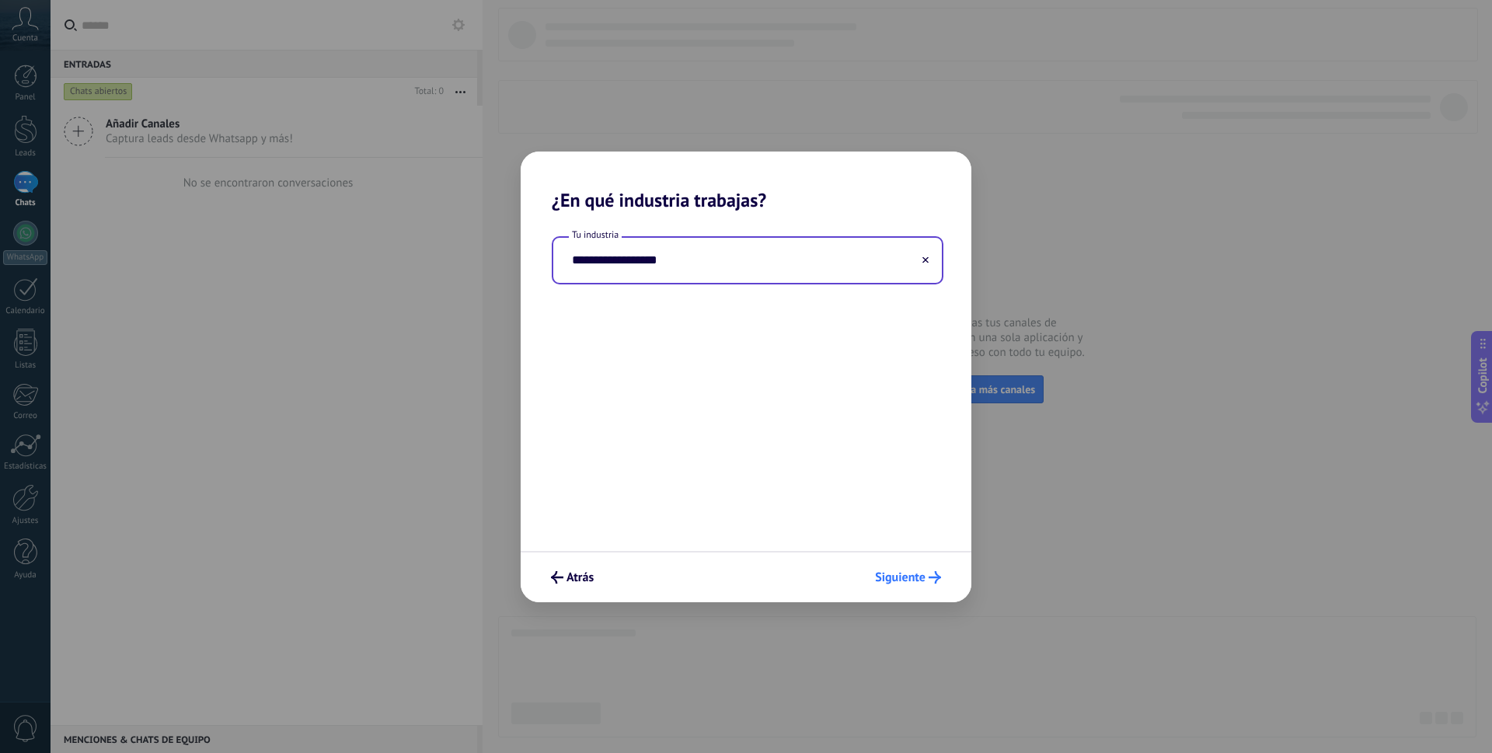
click at [877, 572] on span "Siguiente" at bounding box center [900, 577] width 51 height 11
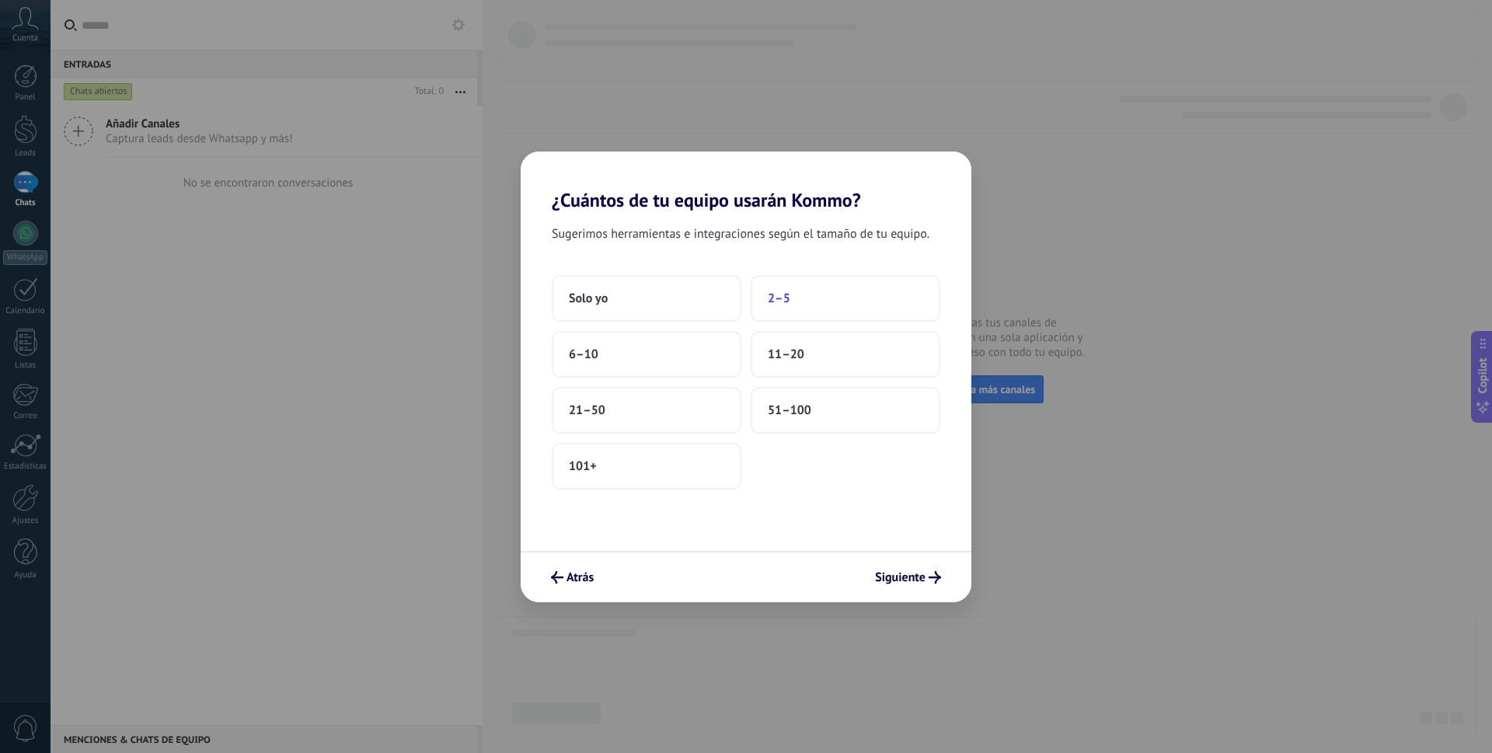
click at [846, 295] on button "2–5" at bounding box center [846, 298] width 190 height 47
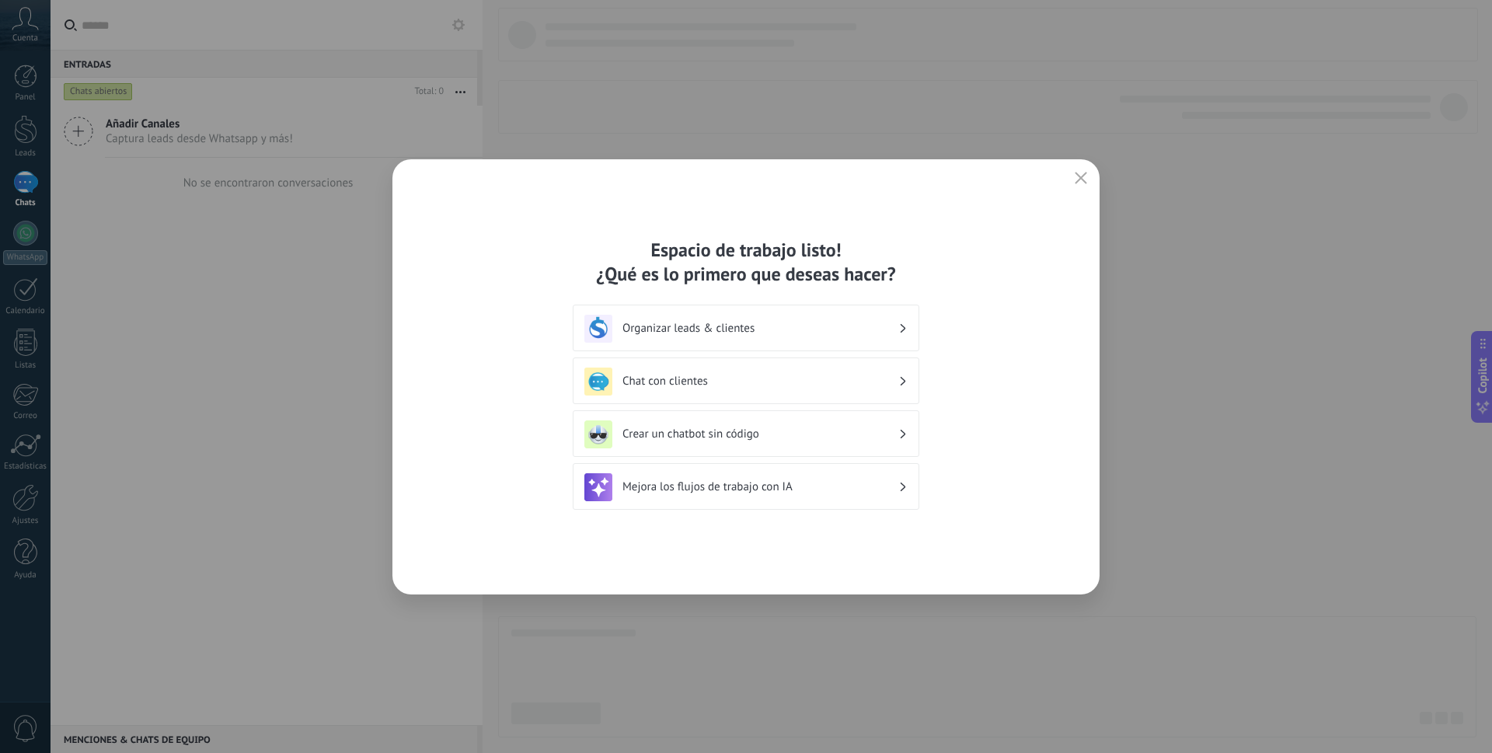
click at [841, 490] on h3 "Mejora los flujos de trabajo con IA" at bounding box center [761, 487] width 276 height 15
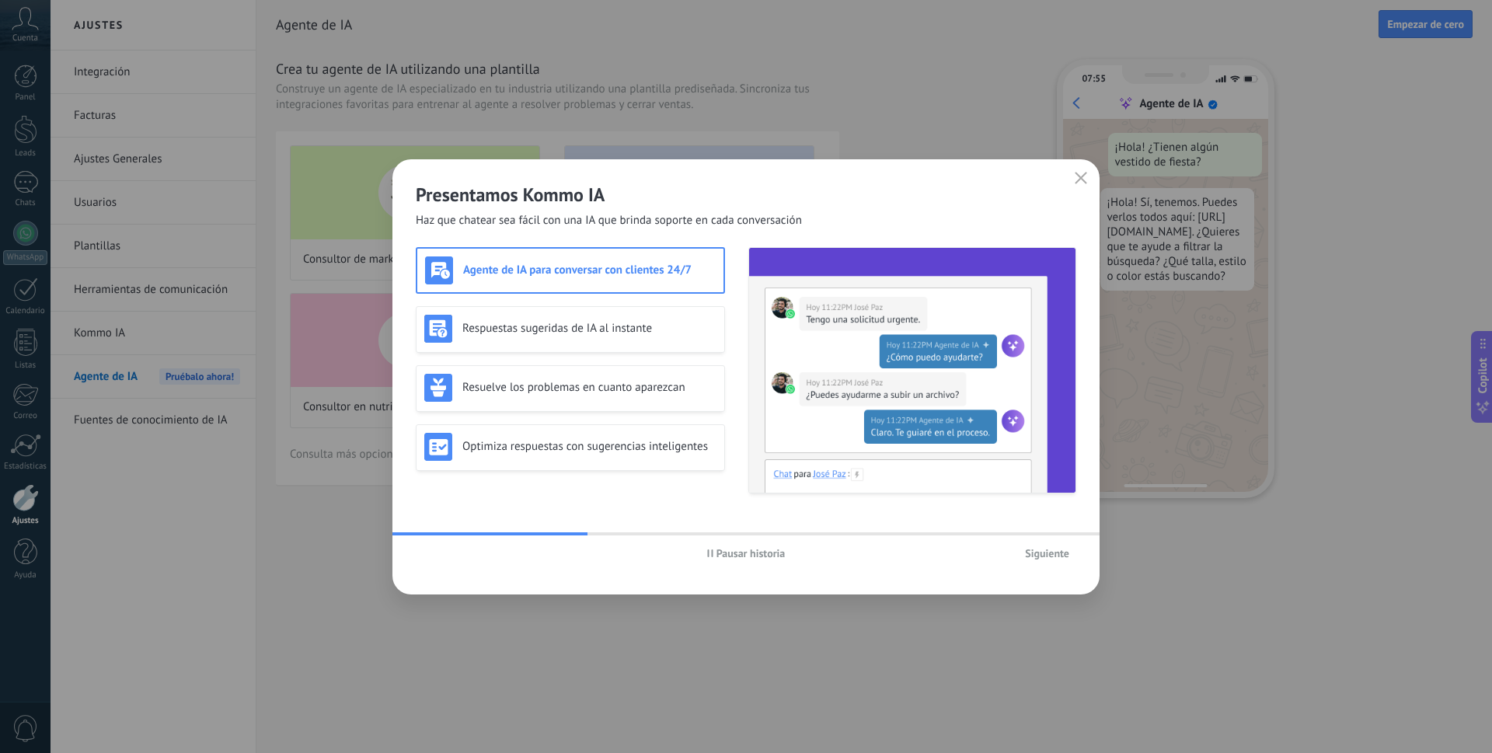
click at [1044, 550] on span "Siguiente" at bounding box center [1047, 553] width 44 height 11
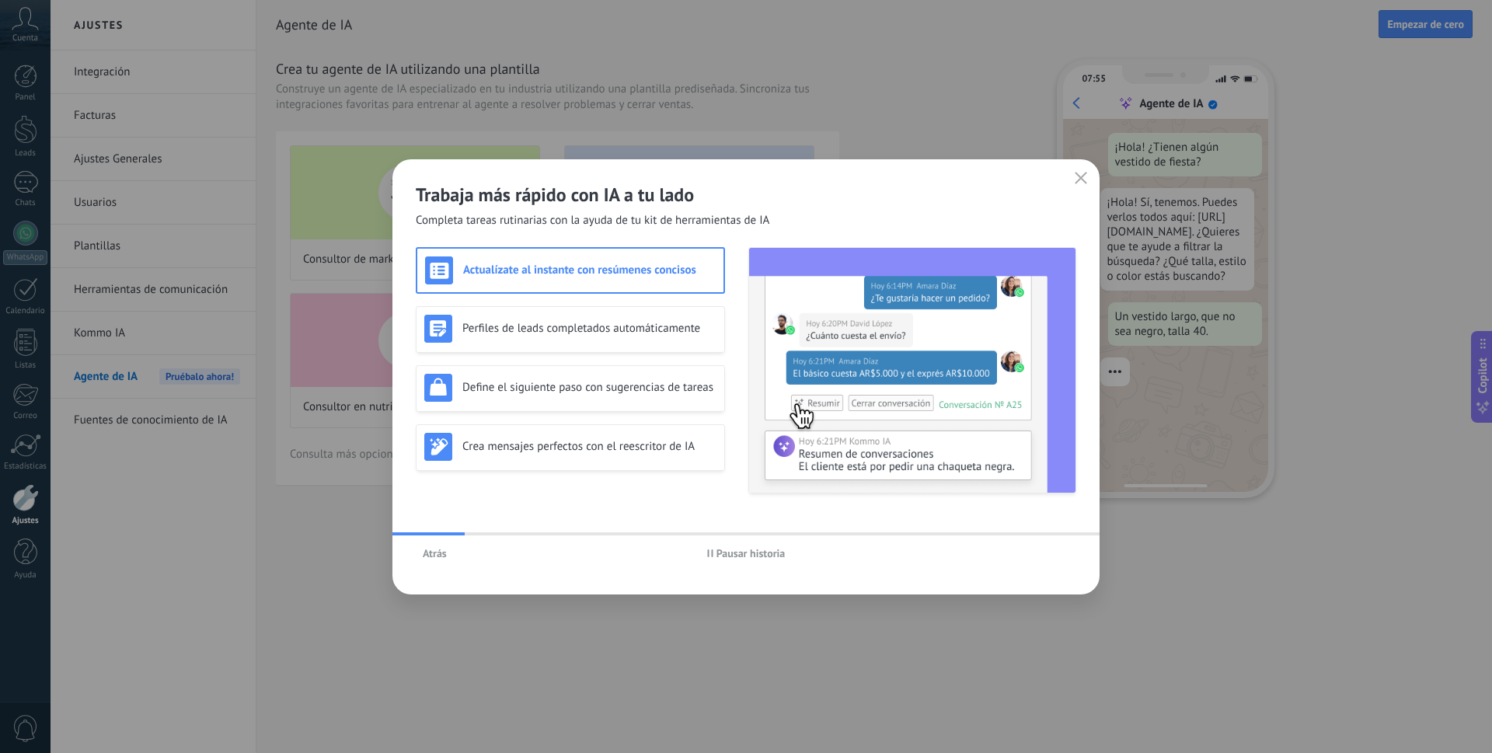
click at [1044, 550] on div "Atrás Pausar historia" at bounding box center [745, 553] width 707 height 36
click at [1076, 183] on use "button" at bounding box center [1082, 178] width 12 height 12
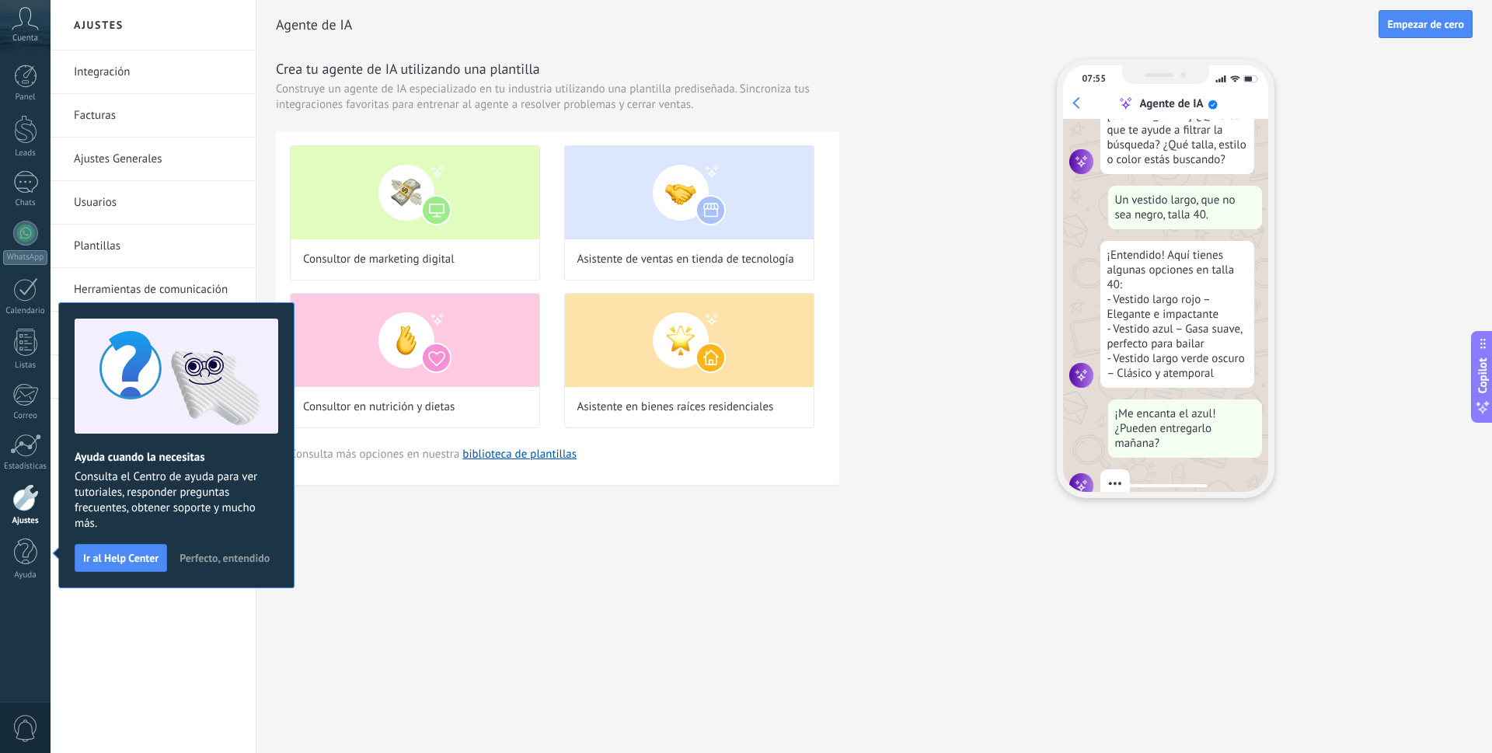
scroll to position [157, 0]
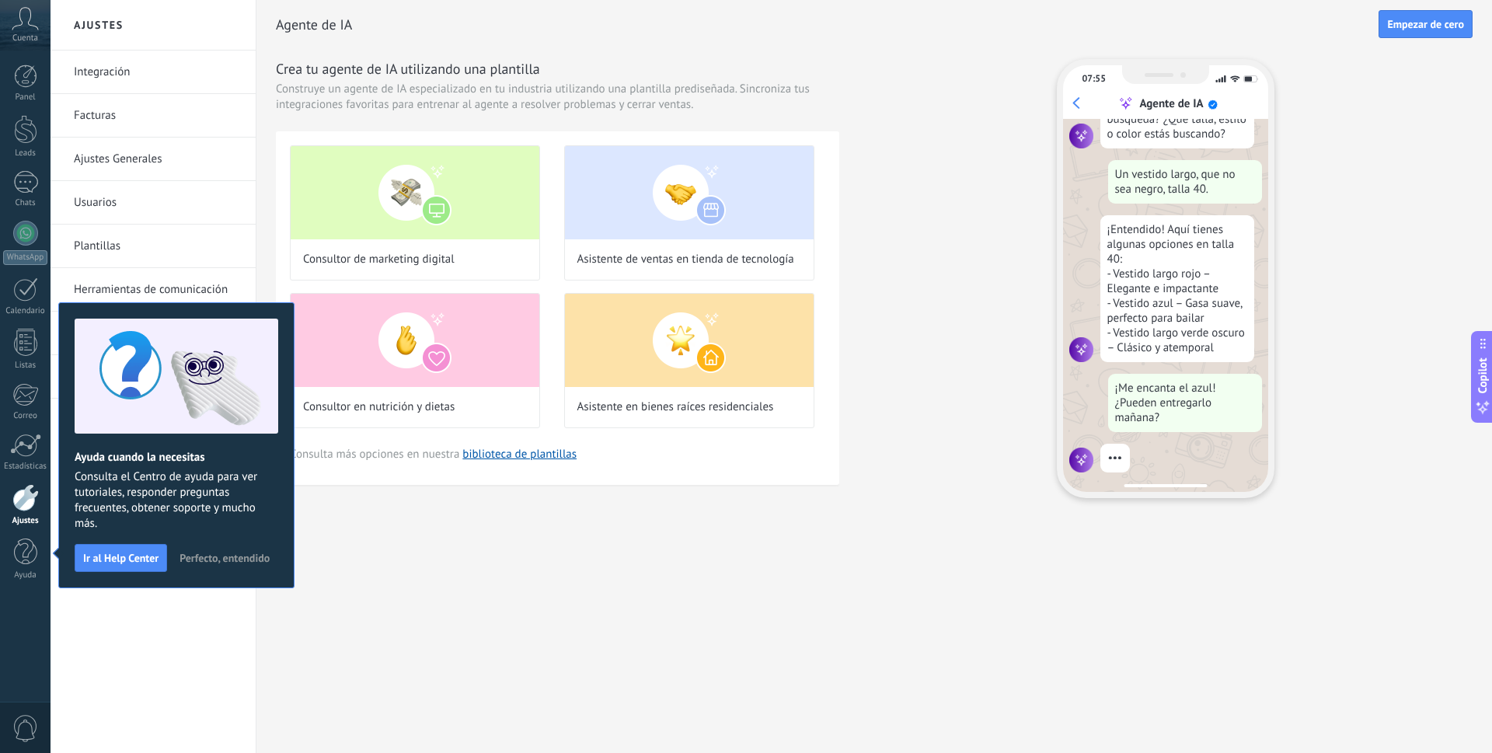
click at [234, 557] on span "Perfecto, entendido" at bounding box center [225, 558] width 90 height 11
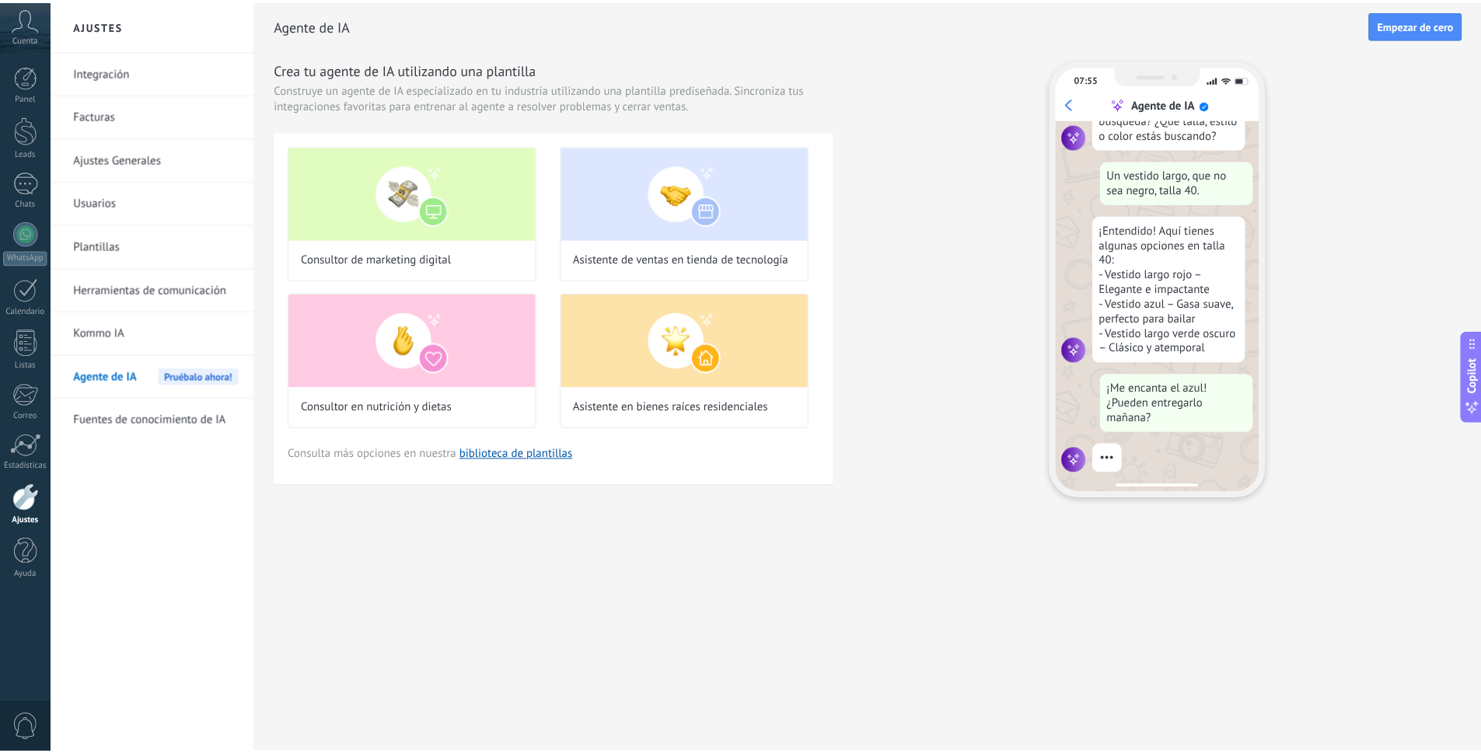
scroll to position [187, 0]
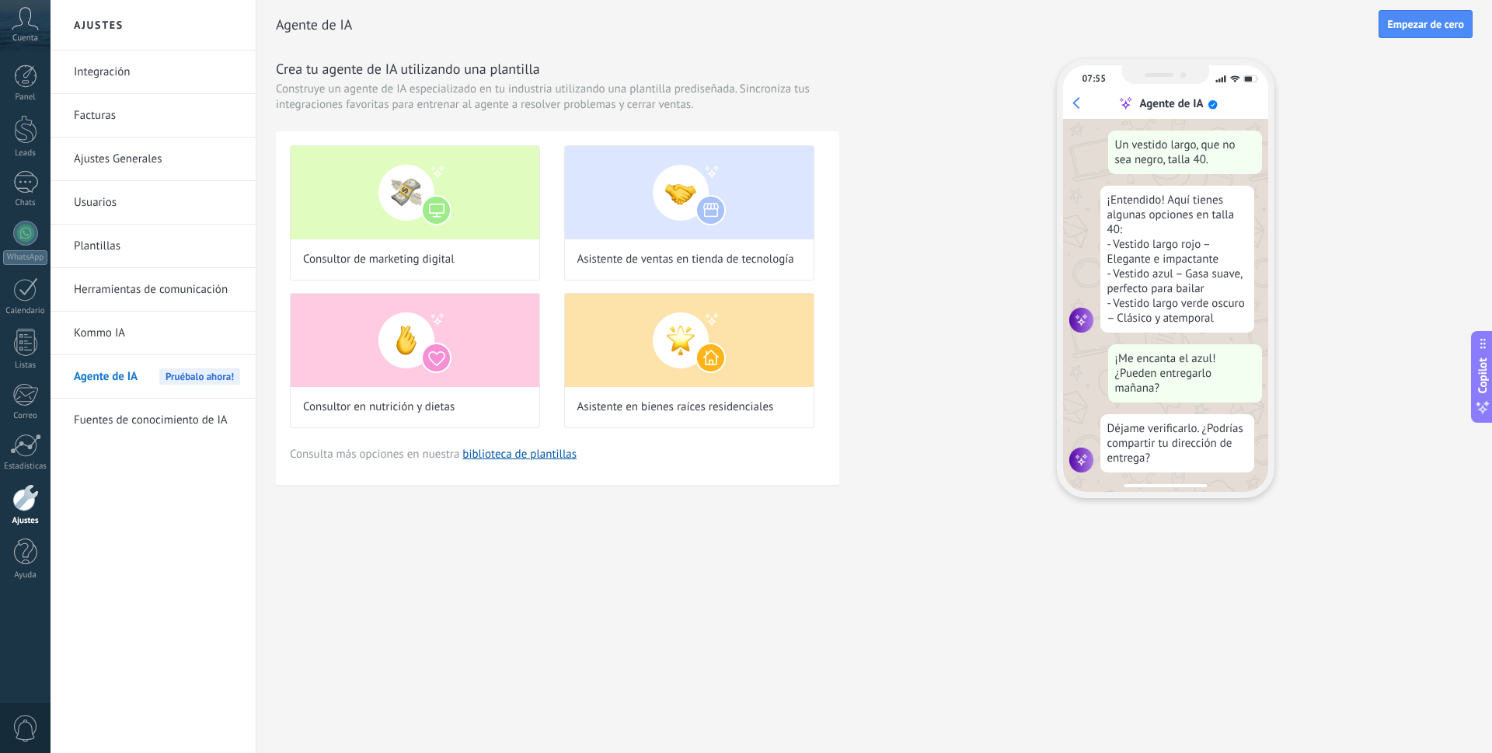
click at [23, 504] on div at bounding box center [25, 497] width 26 height 27
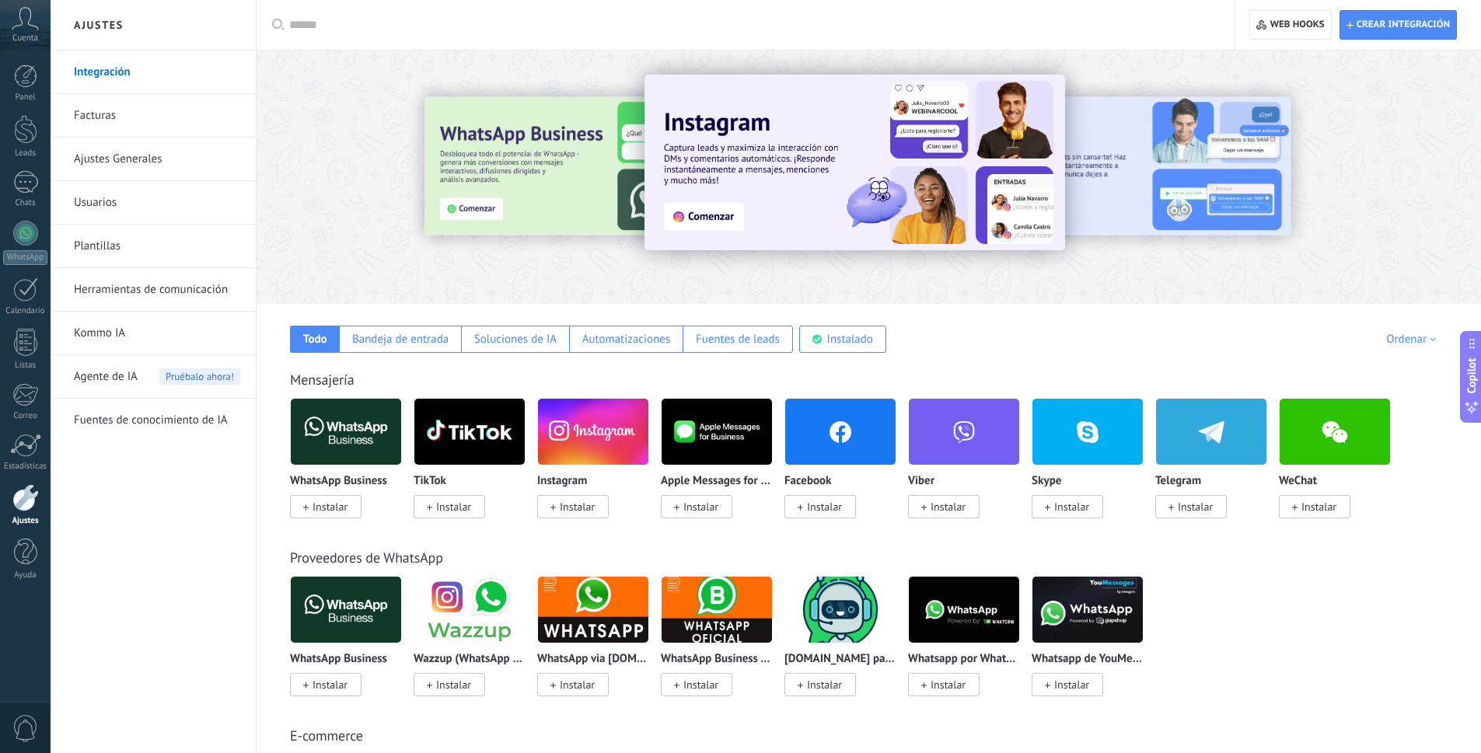
click at [120, 210] on link "Usuarios" at bounding box center [157, 203] width 166 height 44
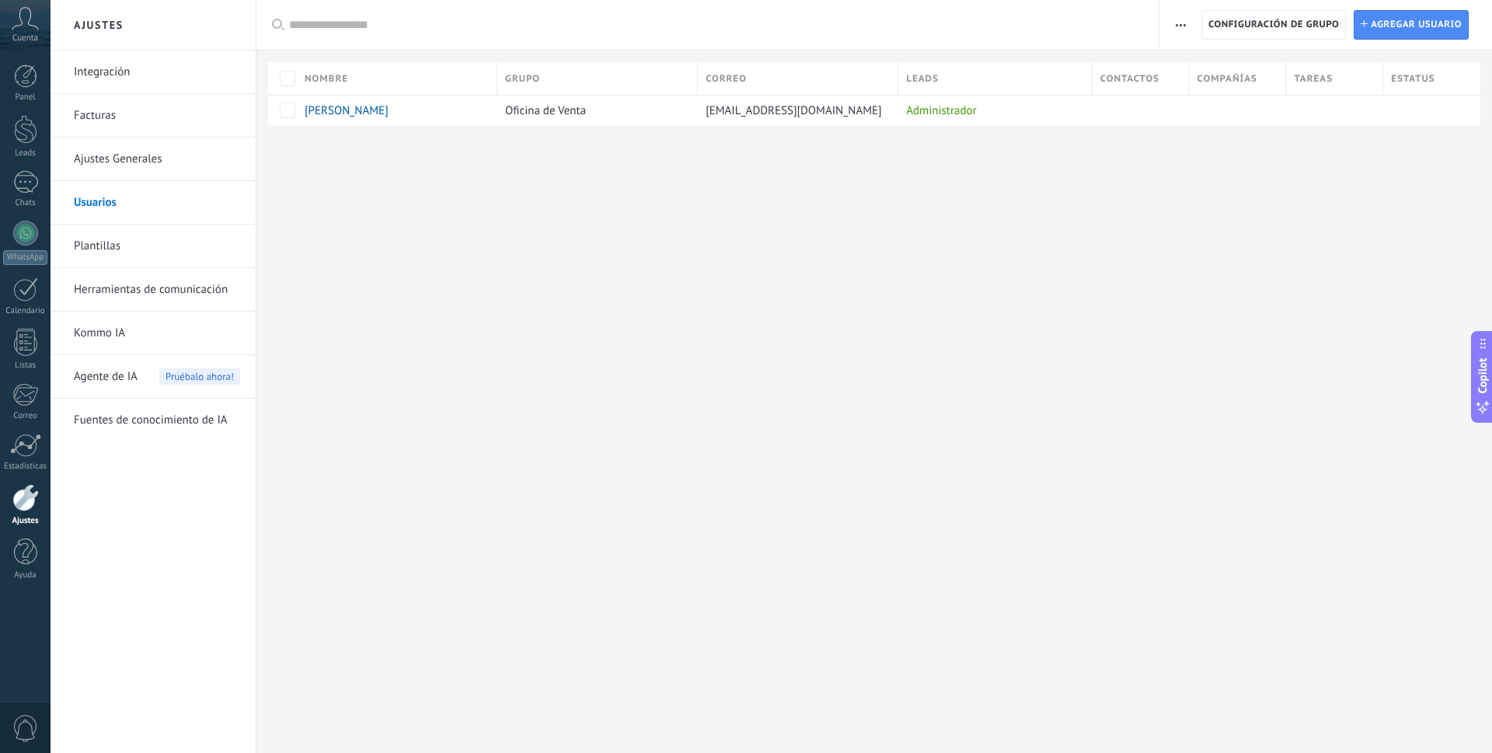
click at [112, 70] on link "Integración" at bounding box center [157, 73] width 166 height 44
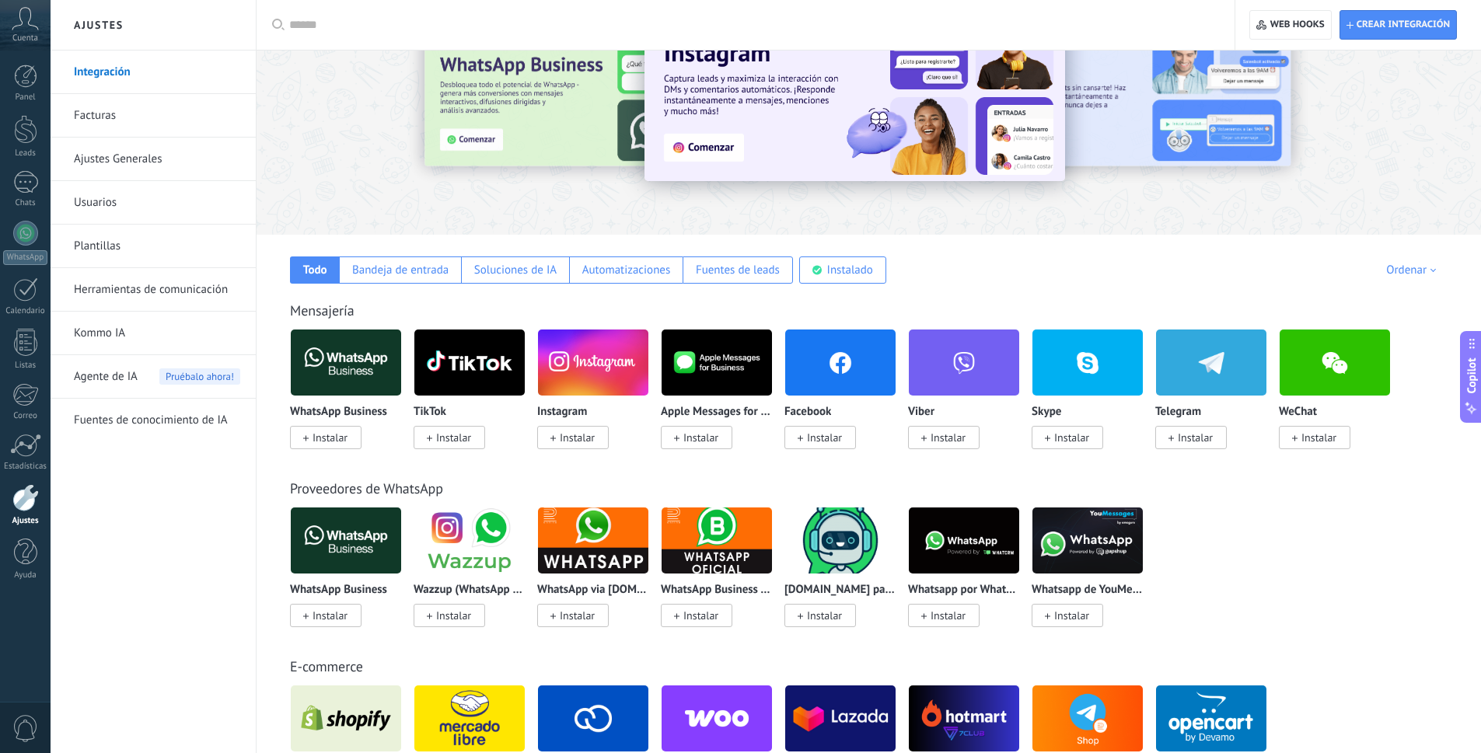
scroll to position [83, 0]
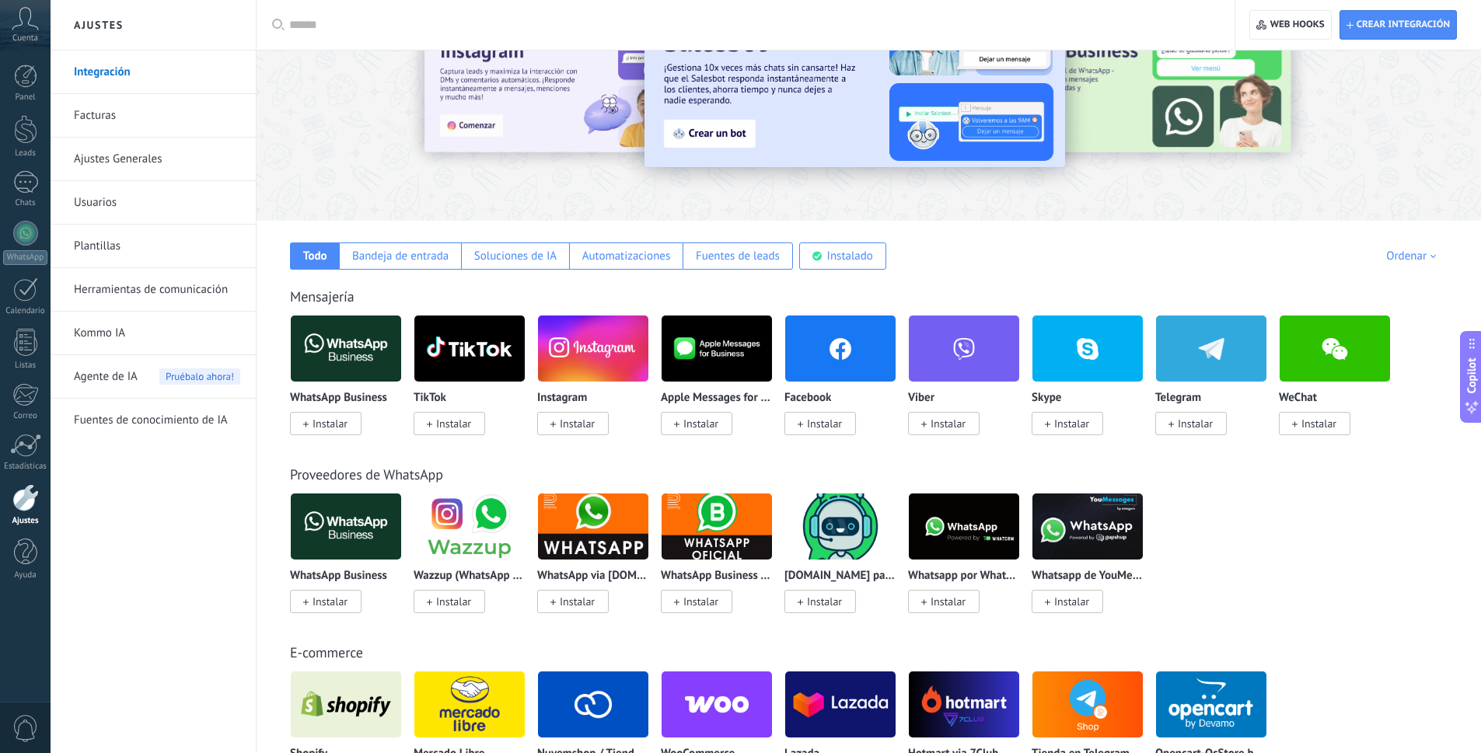
click at [26, 501] on div at bounding box center [25, 497] width 26 height 27
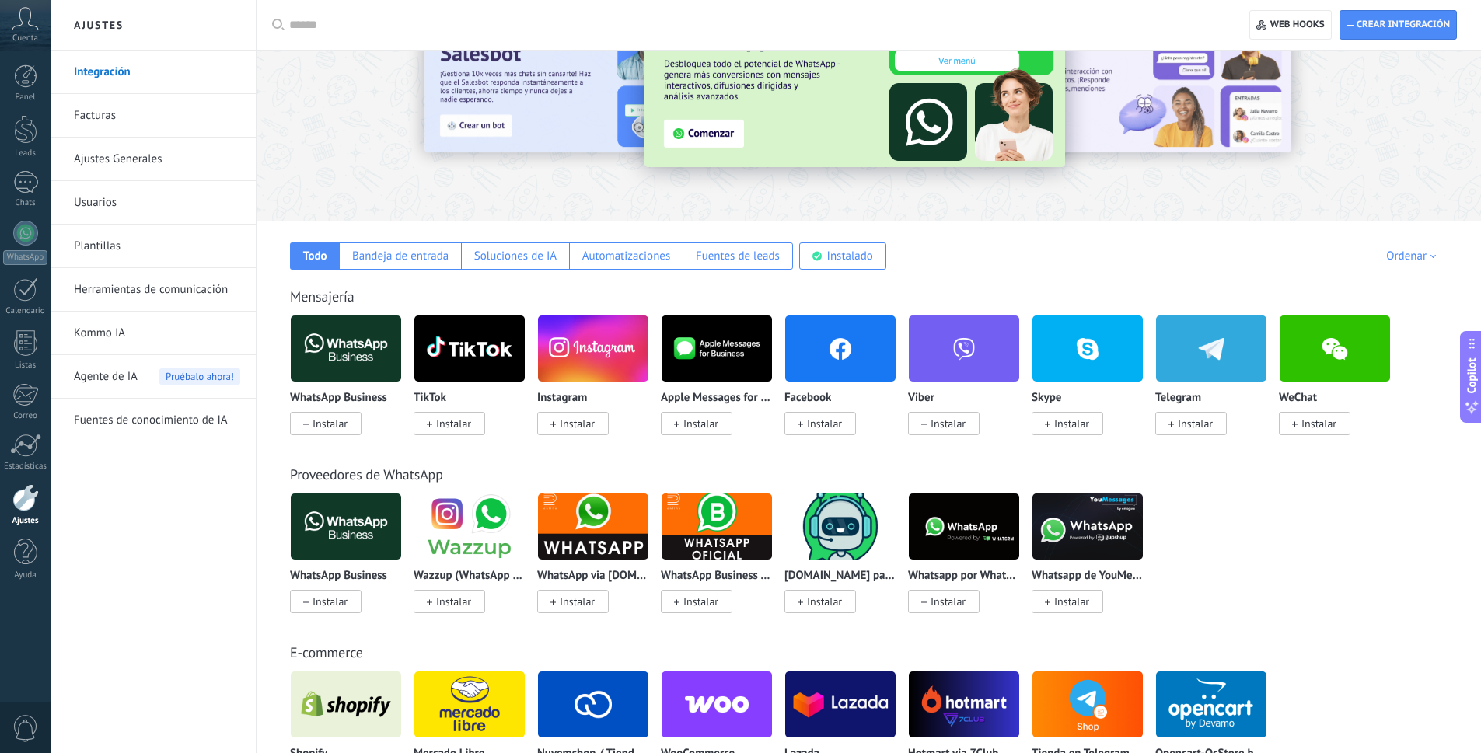
click at [149, 159] on link "Ajustes Generales" at bounding box center [157, 160] width 166 height 44
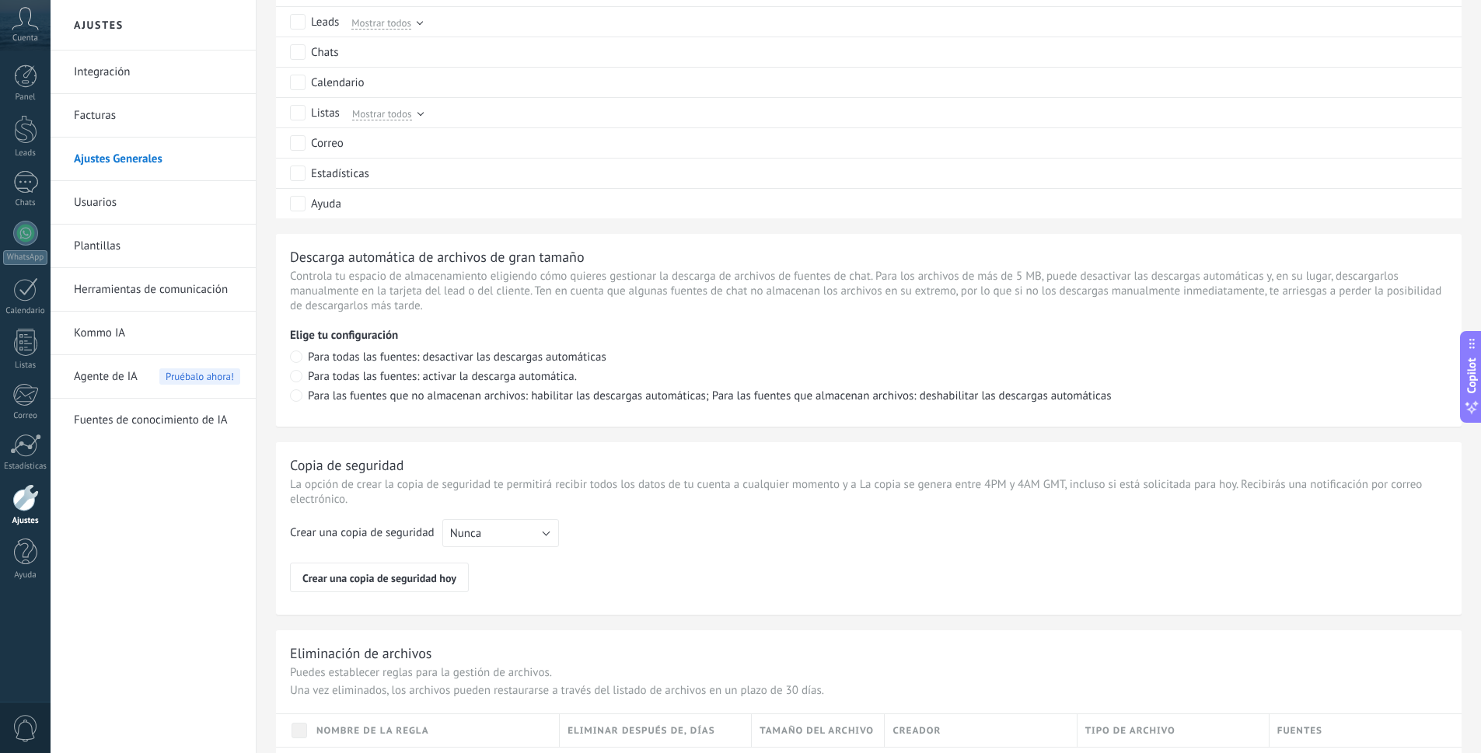
scroll to position [940, 0]
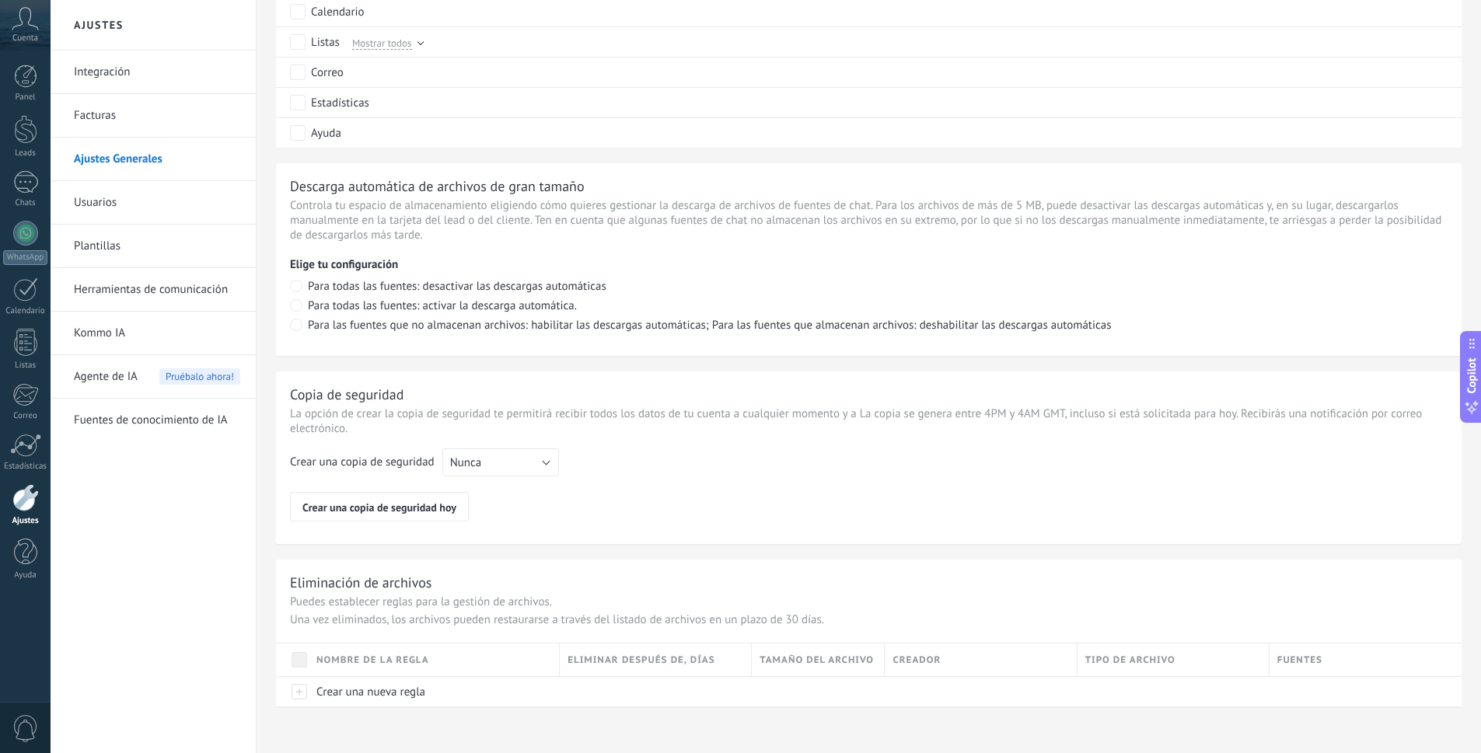
click at [522, 464] on button "Nunca" at bounding box center [500, 462] width 117 height 28
click at [521, 494] on span "Cada semana" at bounding box center [493, 489] width 120 height 15
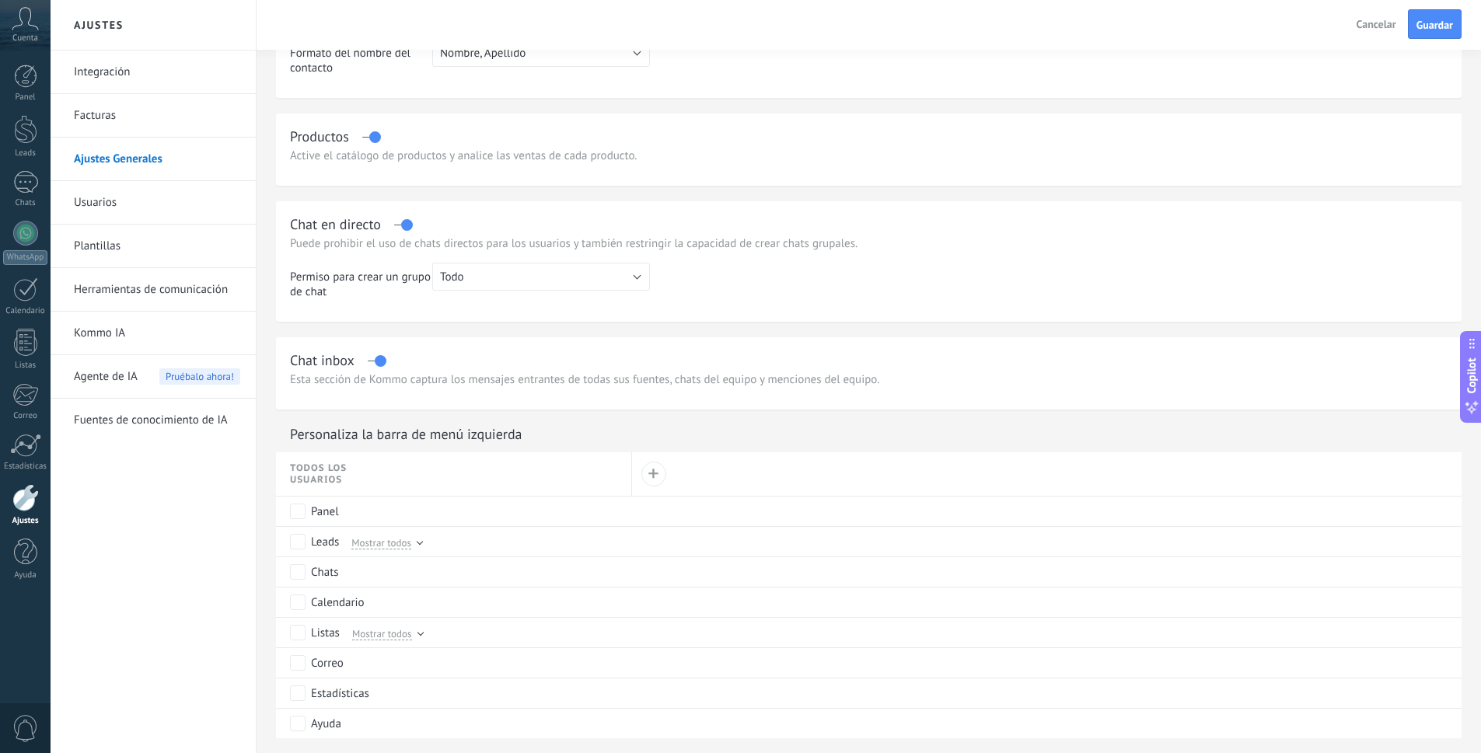
scroll to position [0, 0]
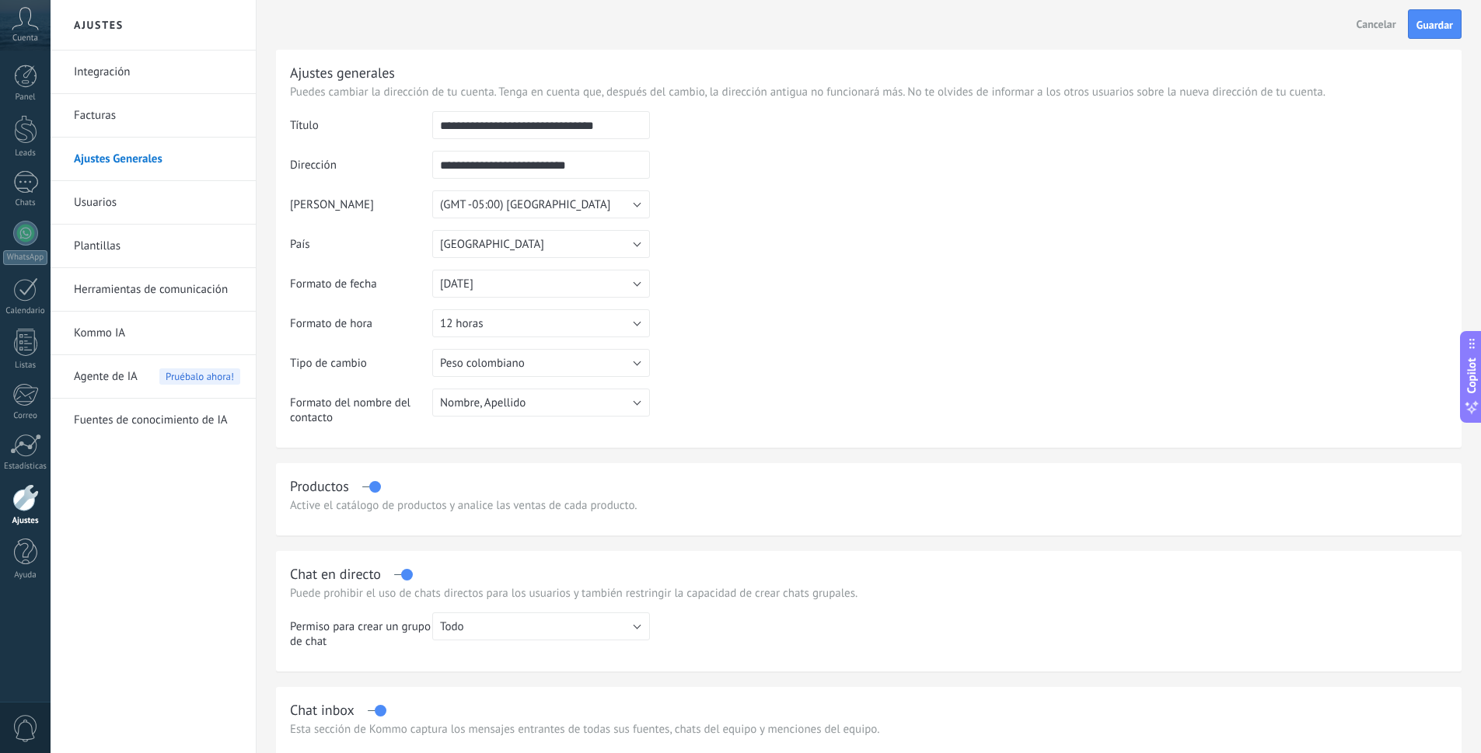
click at [621, 124] on input "**********" at bounding box center [541, 125] width 218 height 28
type input "***"
drag, startPoint x: 598, startPoint y: 166, endPoint x: 432, endPoint y: 166, distance: 165.5
type input "*******"
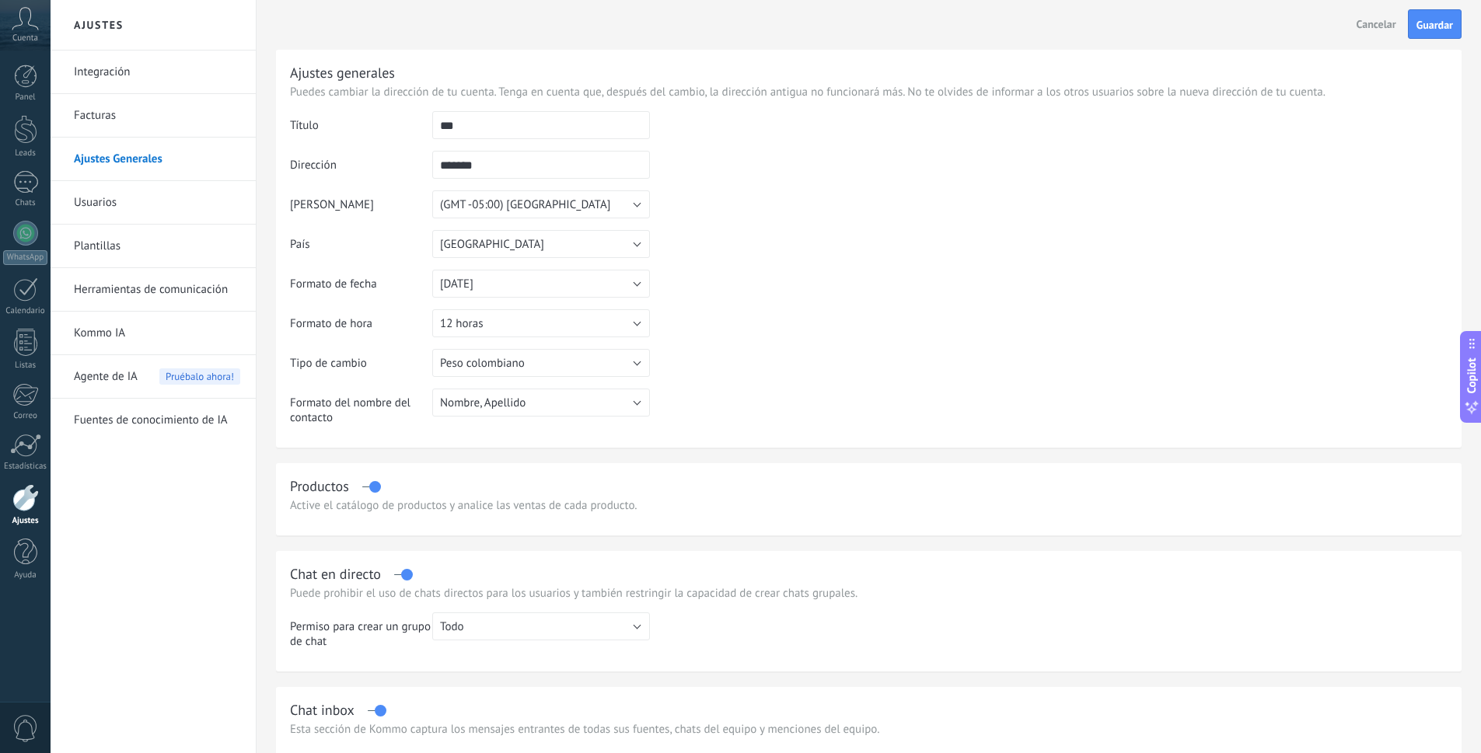
click at [463, 132] on input "***" at bounding box center [541, 125] width 218 height 28
type input "***"
click at [1437, 25] on span "Guardar" at bounding box center [1434, 24] width 37 height 11
click at [1437, 25] on button "Guardar" at bounding box center [1448, 24] width 26 height 28
